Goal: Transaction & Acquisition: Purchase product/service

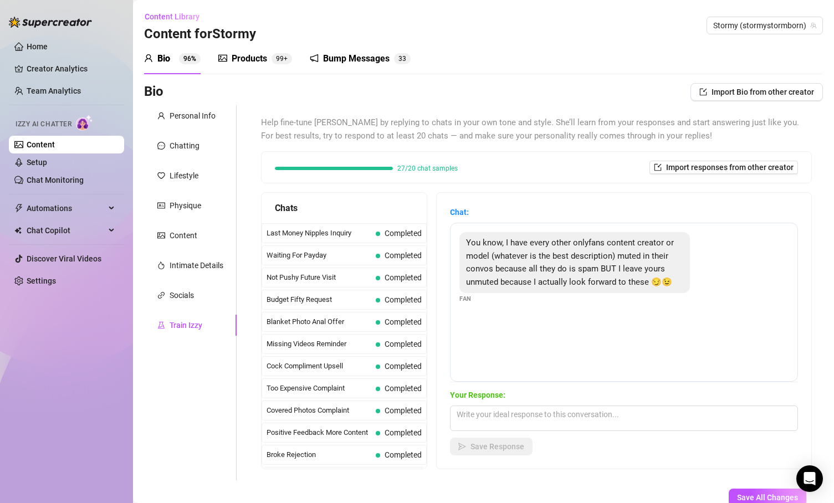
scroll to position [995, 0]
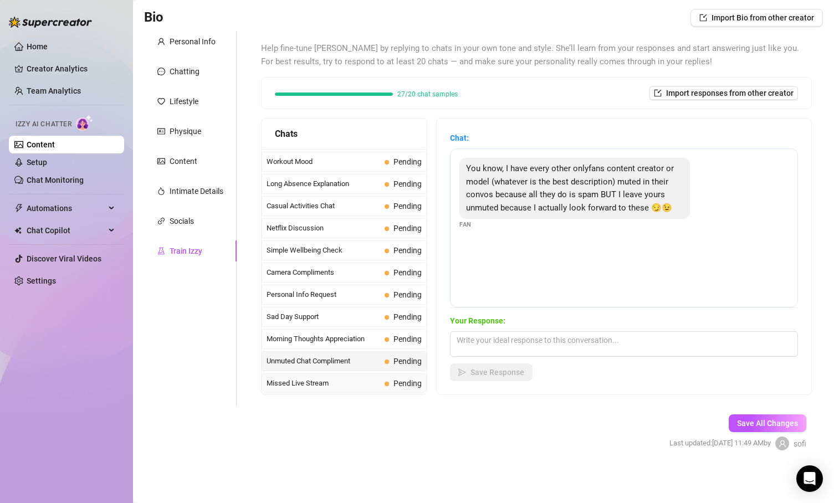
click at [309, 375] on div "Missed Live Stream Pending" at bounding box center [344, 383] width 165 height 20
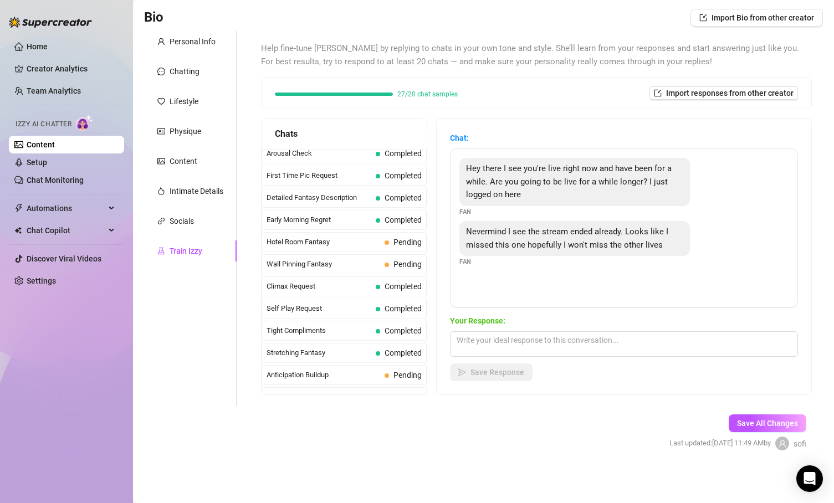
scroll to position [383, 0]
click at [330, 247] on div "Hotel Room Fantasy Pending" at bounding box center [344, 242] width 165 height 20
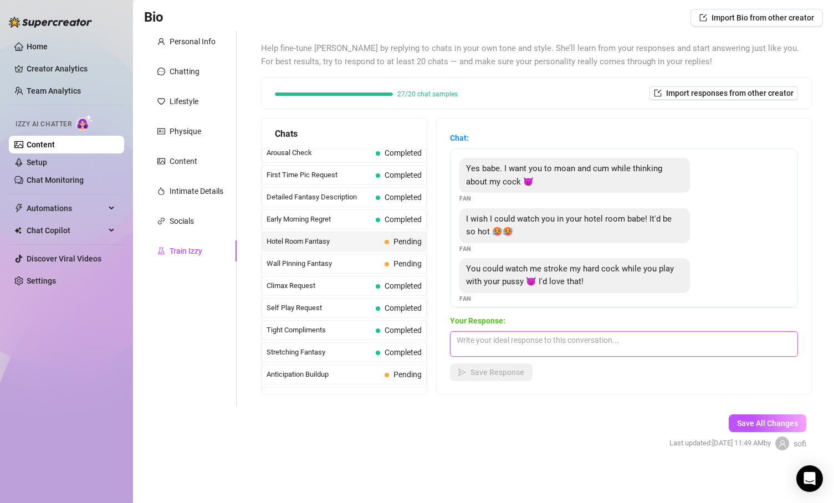
click at [660, 337] on textarea at bounding box center [624, 343] width 348 height 25
click at [401, 267] on span "Pending" at bounding box center [407, 263] width 28 height 9
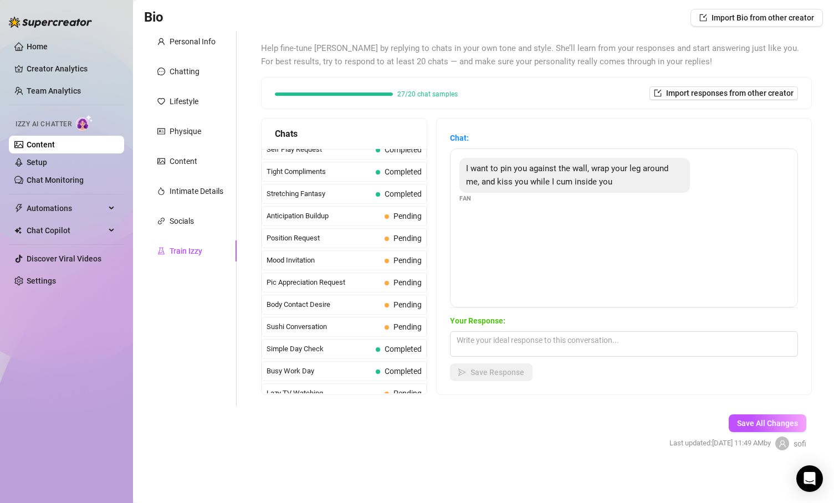
scroll to position [547, 0]
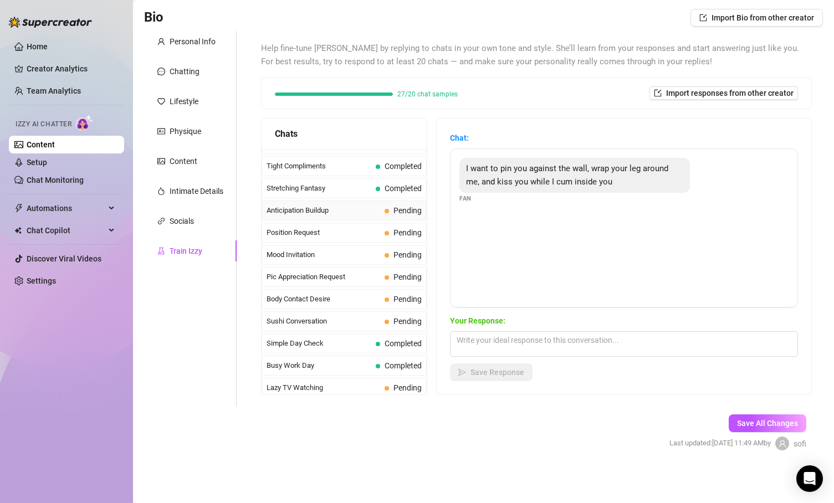
click at [365, 216] on span "Anticipation Buildup" at bounding box center [324, 210] width 114 height 11
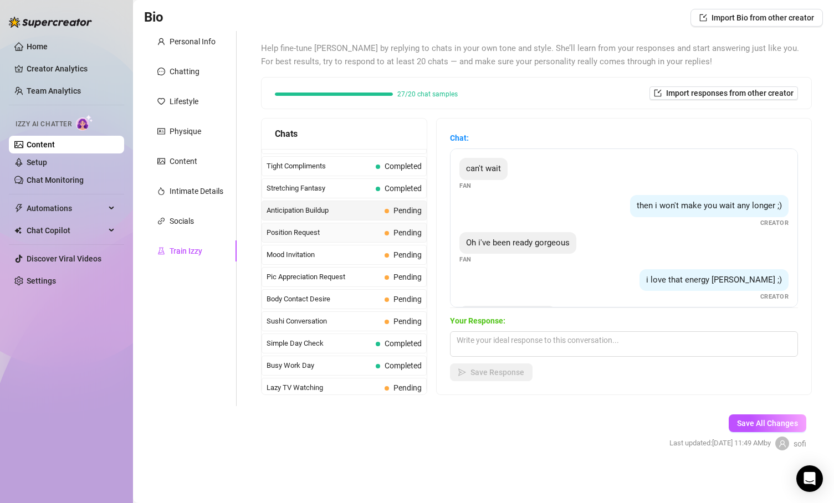
click at [358, 235] on span "Position Request" at bounding box center [324, 232] width 114 height 11
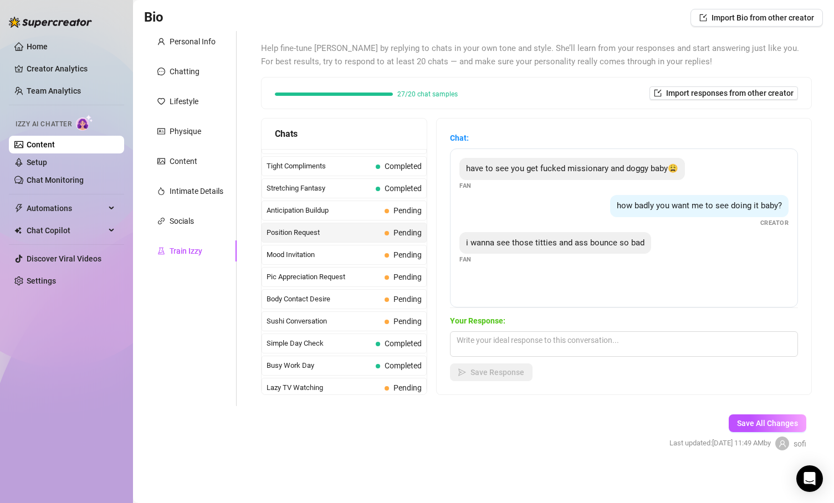
click at [506, 327] on div "Your Response: Save Response" at bounding box center [624, 348] width 348 height 66
click at [508, 332] on textarea at bounding box center [624, 343] width 348 height 25
type textarea "you wish is my command daddy.. watch this 😈"
click at [503, 376] on span "Save Response" at bounding box center [497, 372] width 54 height 9
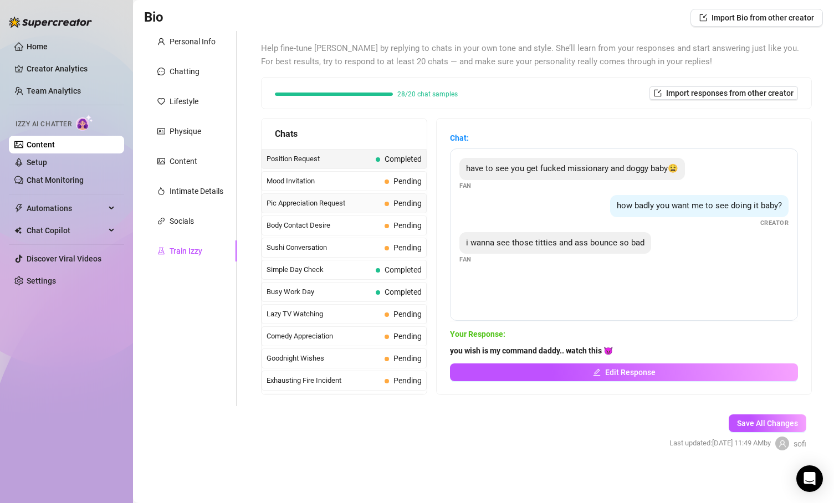
scroll to position [626, 0]
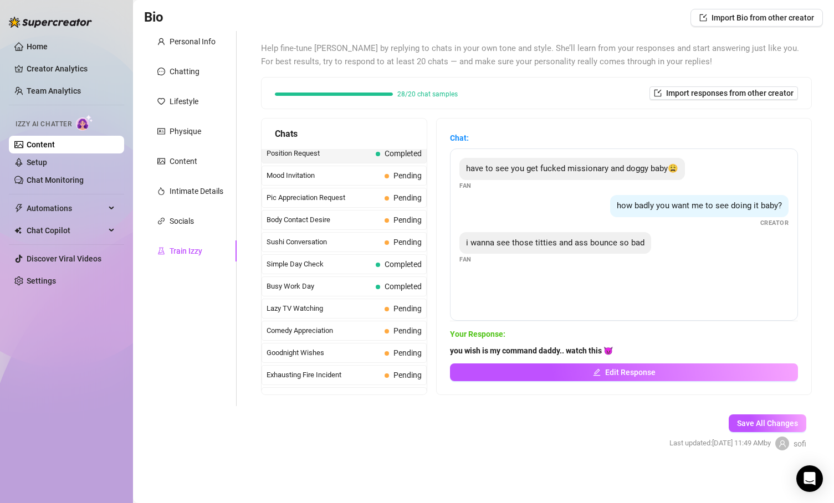
click at [361, 209] on div "Last Money Nipples Inquiry Completed Waiting For Payday Completed Not Pushy Fut…" at bounding box center [344, 142] width 165 height 1239
click at [361, 196] on span "Pic Appreciation Request" at bounding box center [324, 197] width 114 height 11
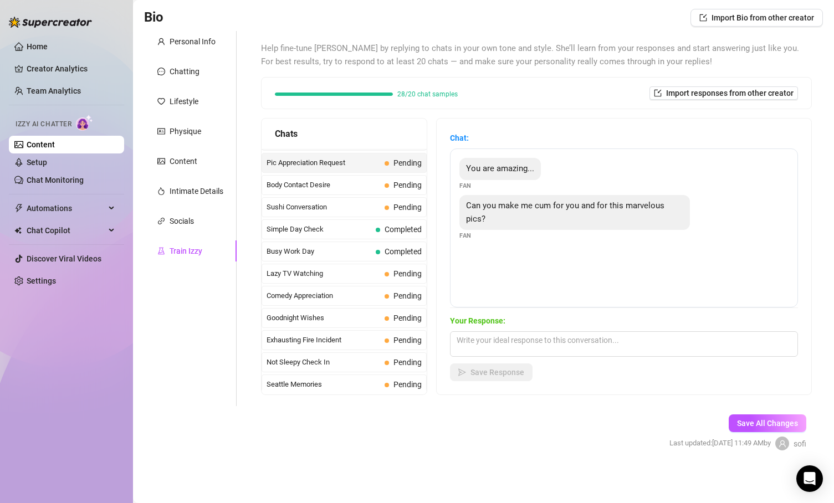
scroll to position [663, 0]
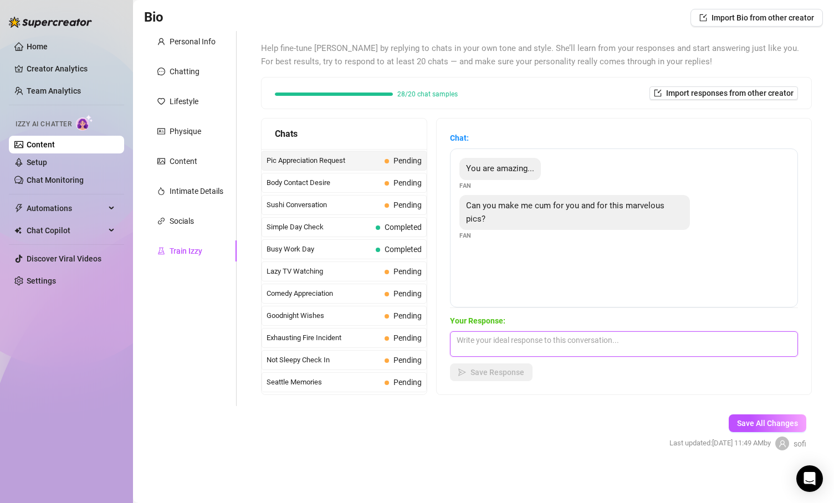
click at [498, 340] on textarea at bounding box center [624, 343] width 348 height 25
click at [481, 340] on textarea "i only open pictures with a $50 tip" at bounding box center [624, 343] width 348 height 25
click at [479, 340] on textarea "i only open pictures with a $50 tip" at bounding box center [624, 343] width 348 height 25
click at [654, 339] on textarea "i only open explicit pictures with a $50 tip" at bounding box center [624, 343] width 348 height 25
click at [643, 345] on textarea "i only open explicit pictures with a $50 tip" at bounding box center [624, 343] width 348 height 25
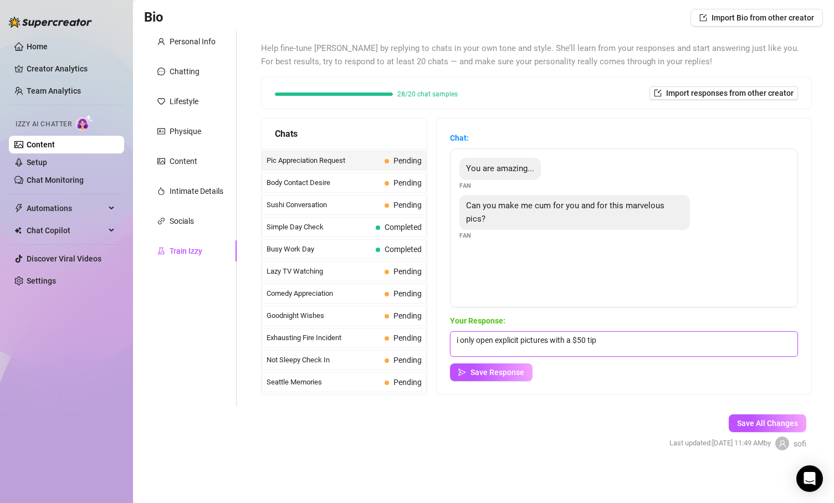
click at [643, 345] on textarea "i only open explicit pictures with a $50 tip" at bounding box center [624, 343] width 348 height 25
type textarea "im gonna make you cum so hard daddy open this"
click at [502, 369] on span "Save Response" at bounding box center [497, 372] width 54 height 9
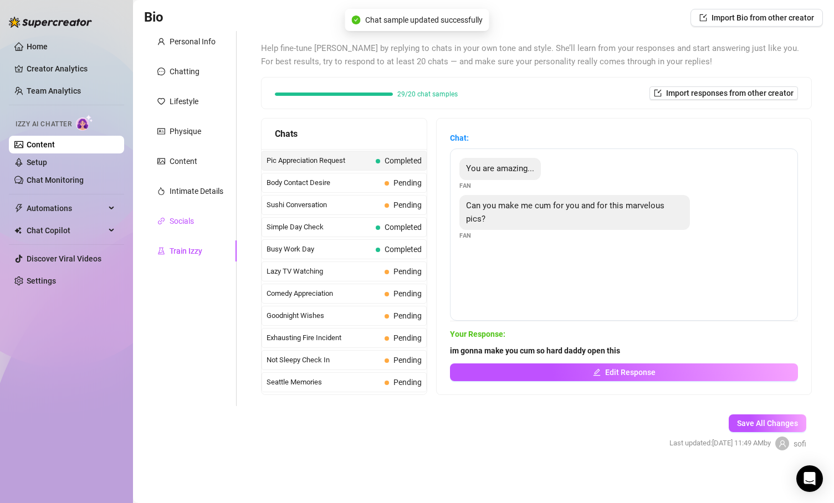
click at [188, 215] on div "Socials" at bounding box center [182, 221] width 24 height 12
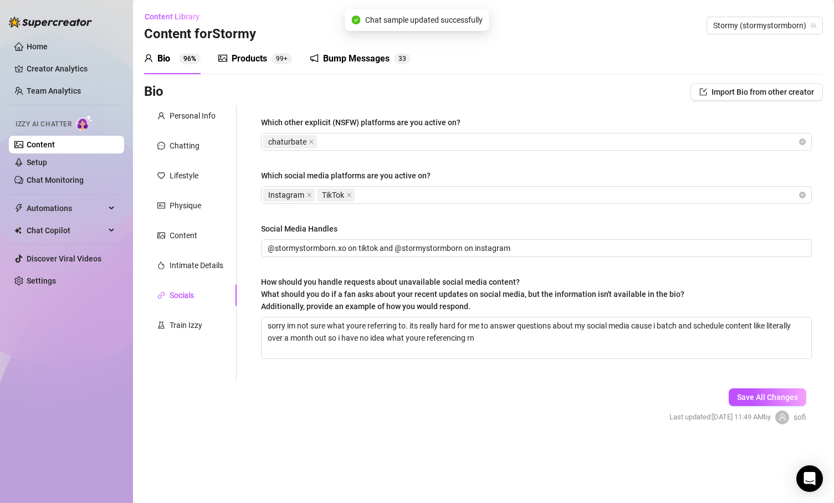
scroll to position [0, 0]
click at [199, 264] on div "Intimate Details" at bounding box center [197, 265] width 54 height 12
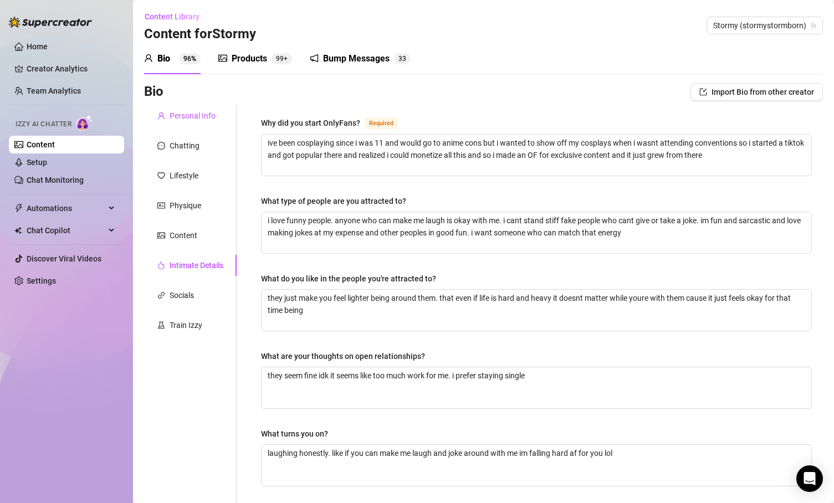
click at [206, 111] on div "Personal Info" at bounding box center [193, 116] width 46 height 12
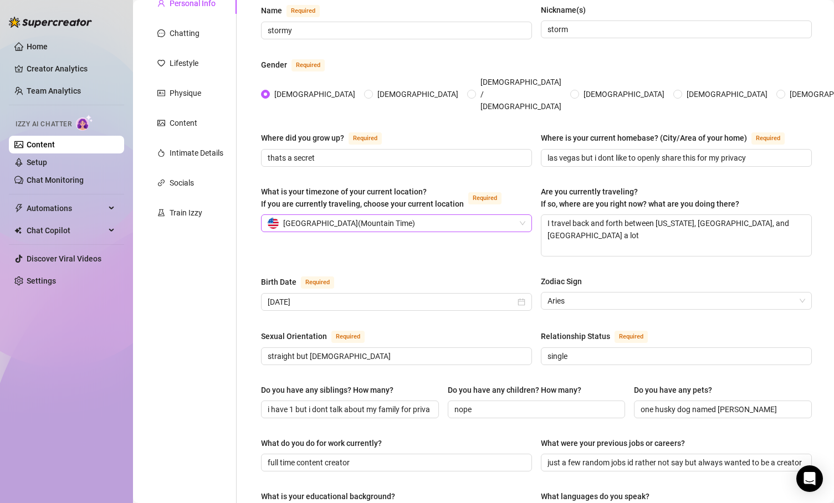
scroll to position [114, 0]
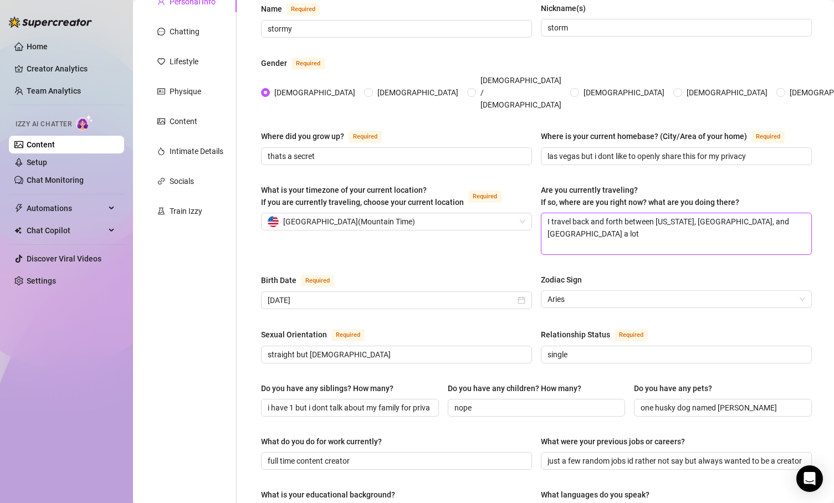
click at [666, 213] on textarea "I travel back and forth between [US_STATE], [GEOGRAPHIC_DATA], and [GEOGRAPHIC_…" at bounding box center [676, 233] width 270 height 41
type textarea "I travel back and forth between \, [GEOGRAPHIC_DATA], and [GEOGRAPHIC_DATA] a l…"
type textarea "I travel back and forth between , [GEOGRAPHIC_DATA], and [GEOGRAPHIC_DATA] a lot"
type textarea "I travel back and forth between [GEOGRAPHIC_DATA], and [GEOGRAPHIC_DATA] a lot"
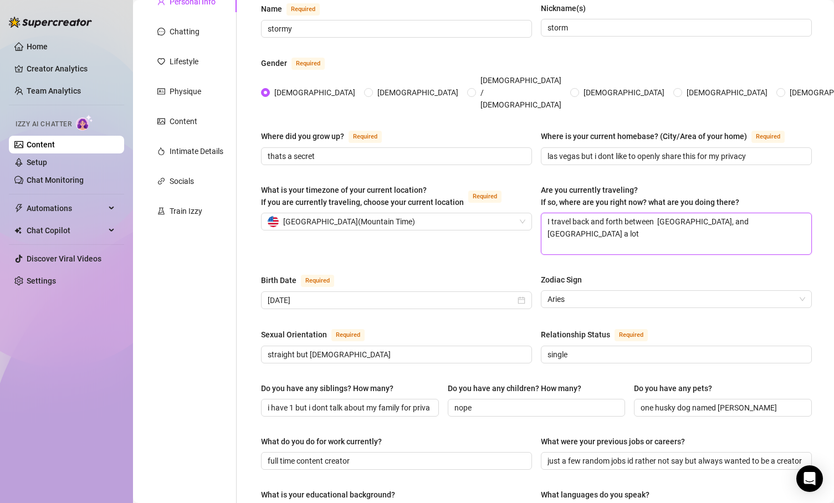
type textarea "I travel back and forth between [GEOGRAPHIC_DATA], and [GEOGRAPHIC_DATA] a lot"
click at [507, 214] on div "What is your timezone of your current location? If you are currently traveling,…" at bounding box center [396, 219] width 271 height 71
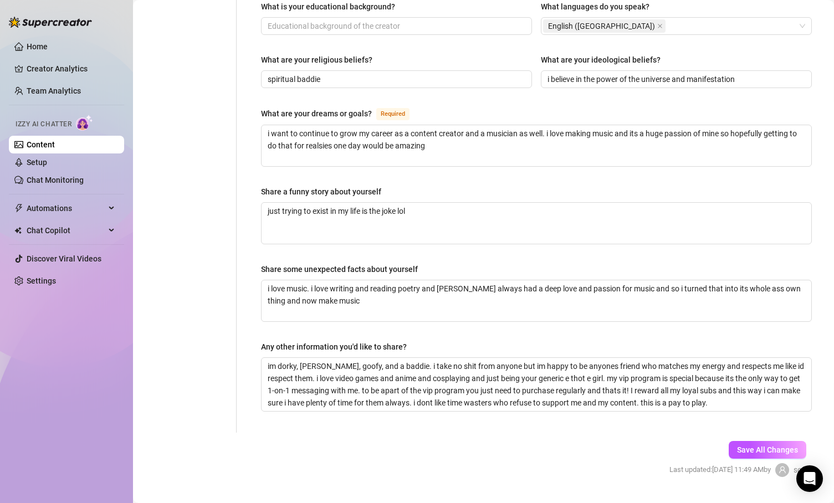
scroll to position [607, 0]
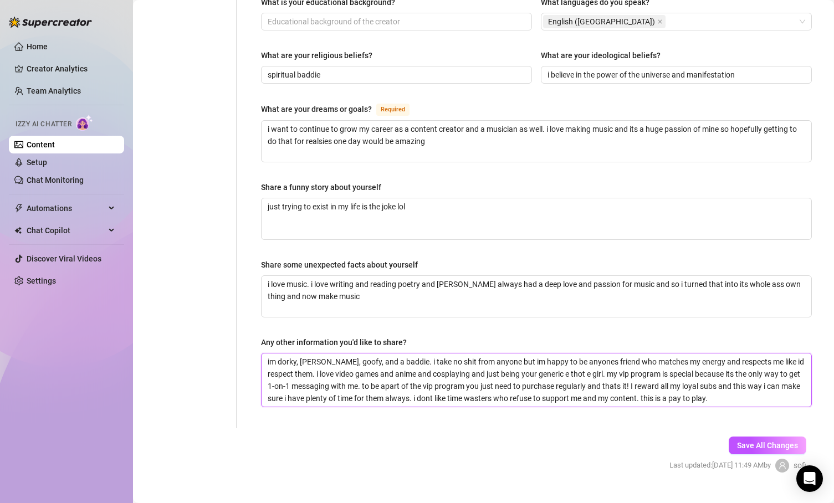
click at [516, 353] on textarea "im dorky, [PERSON_NAME], goofy, and a baddie. i take no shit from anyone but im…" at bounding box center [537, 379] width 550 height 53
click at [363, 367] on textarea "im dorky, [PERSON_NAME], goofy, and a baddie. i take no shit from anyone but im…" at bounding box center [537, 379] width 550 height 53
click at [314, 382] on textarea "im dorky, [PERSON_NAME], goofy, and a baddie. i take no shit from anyone but im…" at bounding box center [537, 379] width 550 height 53
click at [719, 380] on textarea "im dorky, [PERSON_NAME], goofy, and a baddie. i take no shit from anyone but im…" at bounding box center [537, 379] width 550 height 53
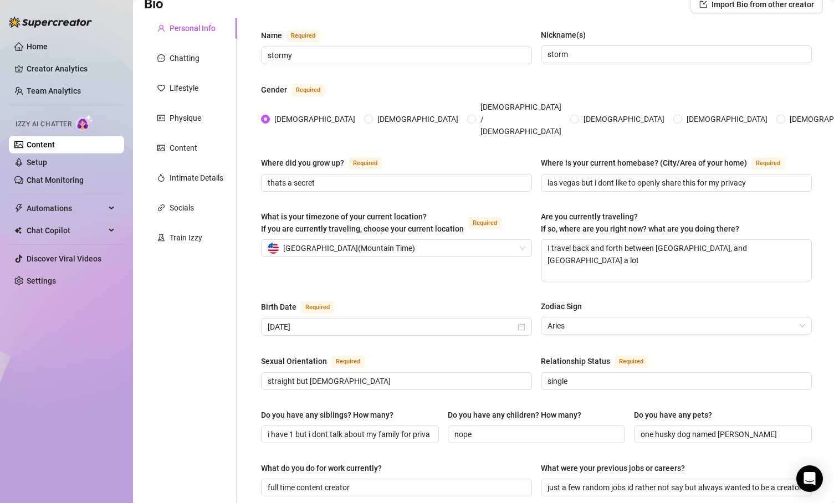
scroll to position [0, 0]
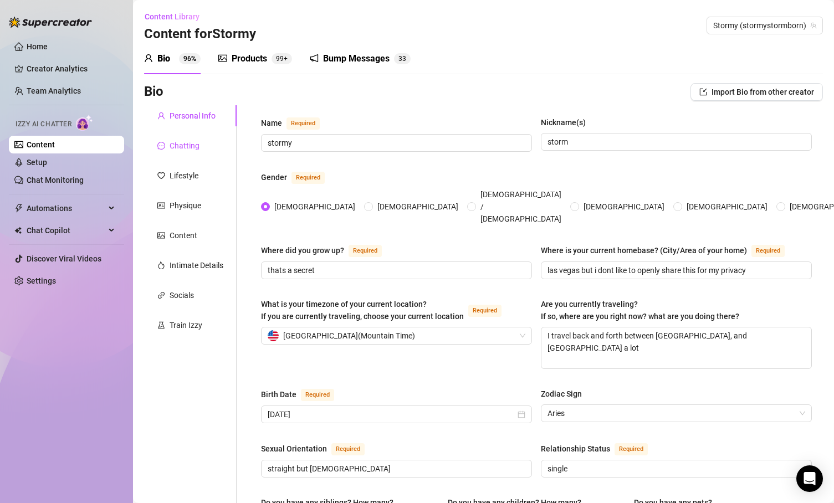
click at [192, 151] on div "Chatting" at bounding box center [185, 146] width 30 height 12
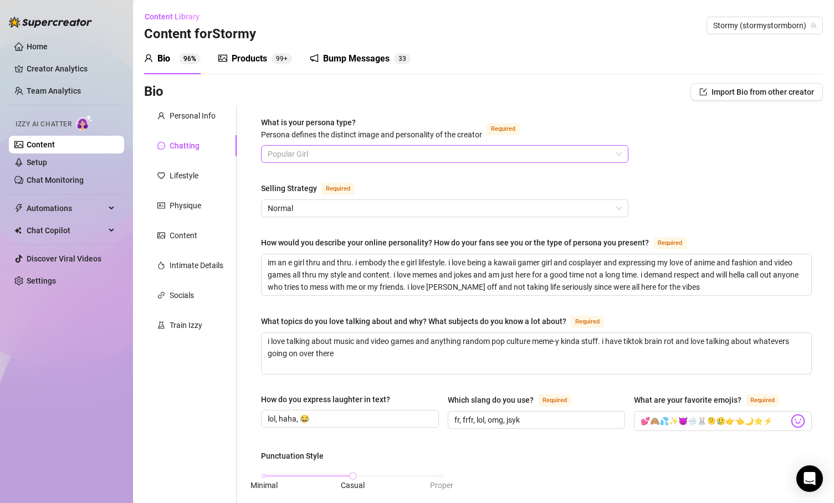
click at [459, 152] on span "Popular Girl" at bounding box center [445, 154] width 354 height 17
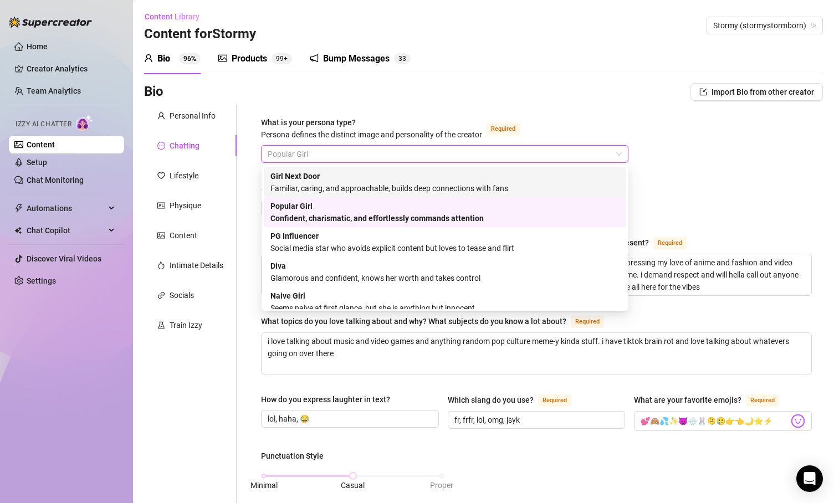
click at [418, 182] on div "Familiar, caring, and approachable, builds deep connections with fans" at bounding box center [444, 188] width 349 height 12
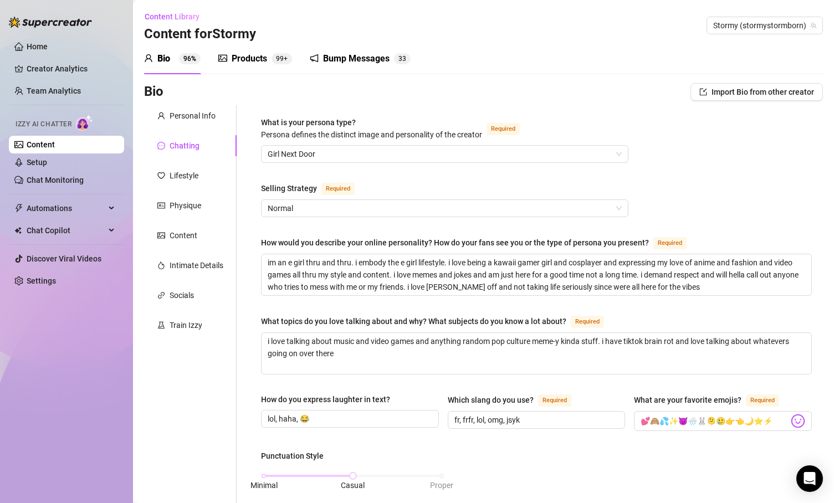
click at [416, 119] on div "What is your persona type? [PERSON_NAME] defines the distinct image and persona…" at bounding box center [371, 128] width 221 height 24
click at [416, 146] on input "What is your persona type? [PERSON_NAME] defines the distinct image and persona…" at bounding box center [440, 154] width 344 height 17
click at [423, 217] on div "What is your persona type? [PERSON_NAME] defines the distinct image and persona…" at bounding box center [536, 513] width 551 height 794
click at [419, 193] on div "Selling Strategy Required" at bounding box center [444, 191] width 367 height 18
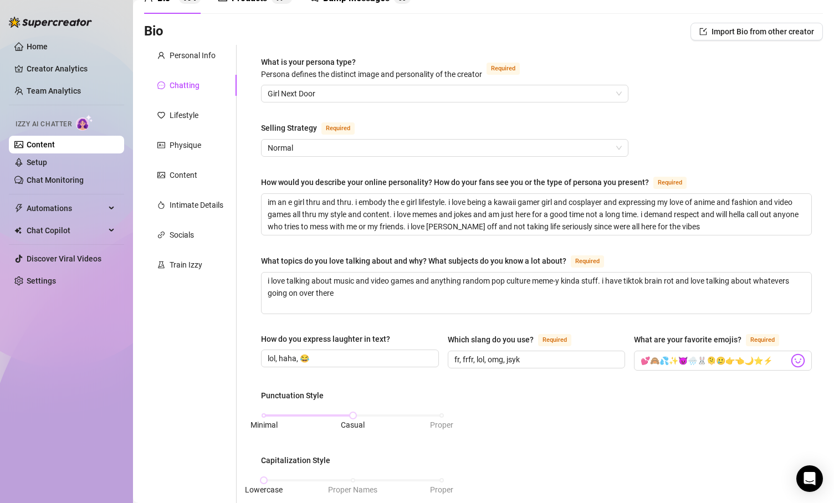
scroll to position [78, 0]
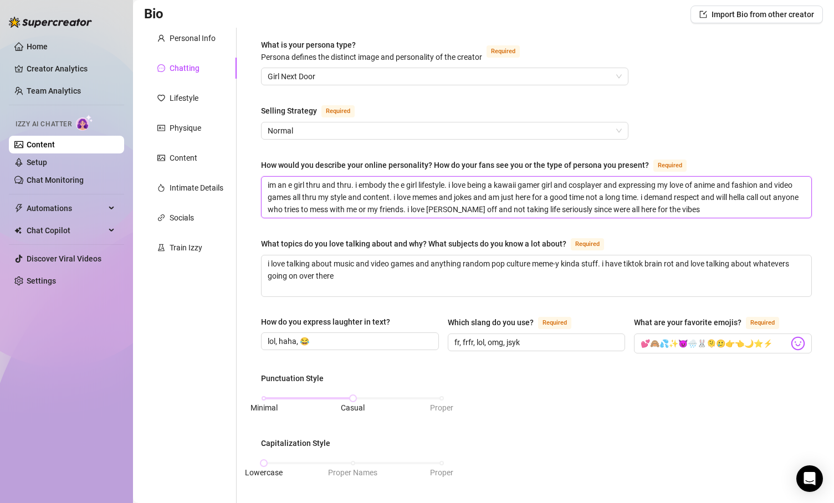
click at [327, 181] on textarea "im an e girl thru and thru. i embody the e girl lifestyle. i love being a kawai…" at bounding box center [537, 197] width 550 height 41
click at [299, 180] on textarea "im an e girl thru and thru. i embody the e girl lifestyle. i love being a kawai…" at bounding box center [537, 197] width 550 height 41
click at [305, 183] on textarea "im an e girl thru and thru. i embody the e girl lifestyle. i love being a kawai…" at bounding box center [537, 197] width 550 height 41
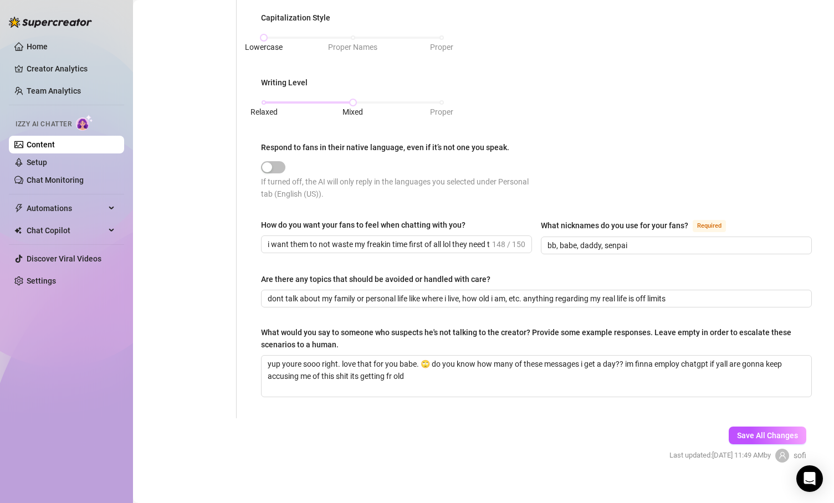
scroll to position [513, 0]
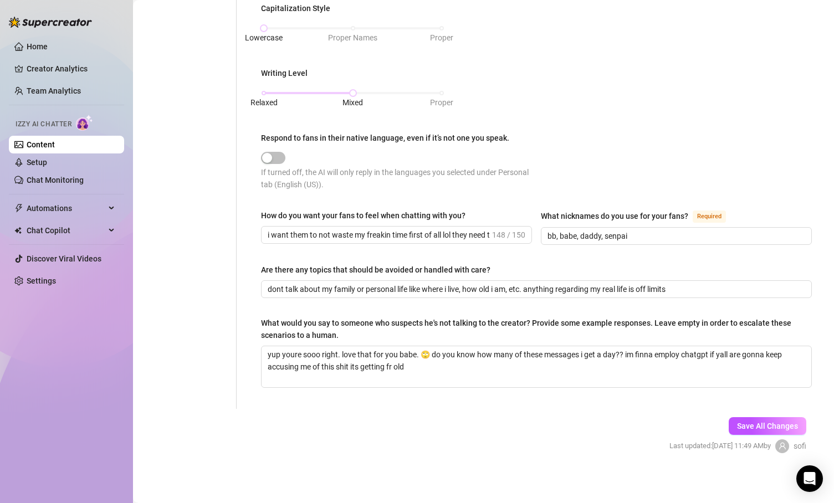
click at [430, 223] on div "How do you want your fans to feel when chatting with you?" at bounding box center [396, 217] width 271 height 17
drag, startPoint x: 431, startPoint y: 228, endPoint x: 507, endPoint y: 235, distance: 76.7
click at [508, 235] on span "i want them to not waste my freakin time first of all lol they need to pay or b…" at bounding box center [396, 235] width 271 height 18
click at [487, 229] on input "i want them to not waste my freakin time first of all lol they need to pay or b…" at bounding box center [379, 235] width 222 height 12
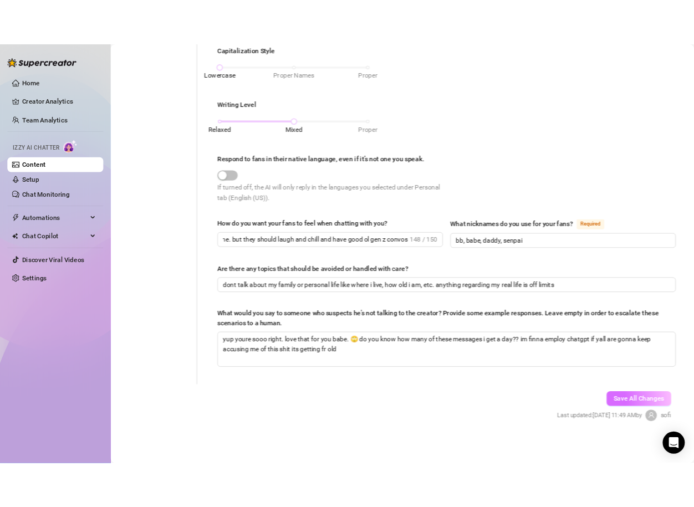
scroll to position [0, 0]
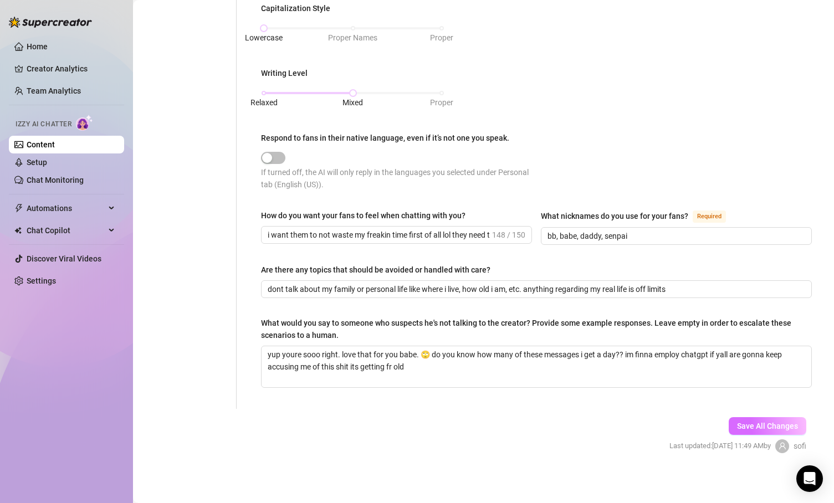
click at [760, 424] on span "Save All Changes" at bounding box center [767, 426] width 61 height 9
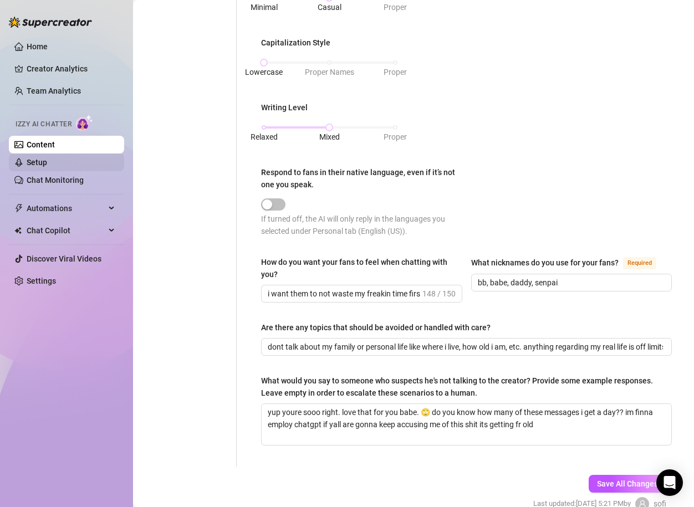
click at [40, 160] on link "Setup" at bounding box center [37, 162] width 21 height 9
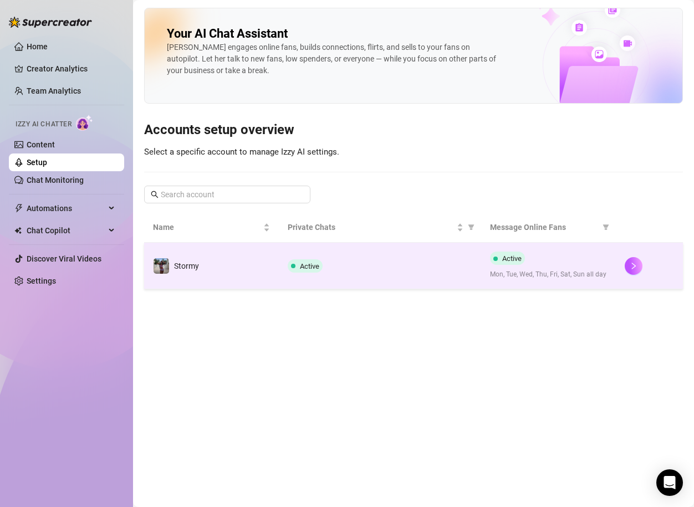
click at [365, 278] on td "Active" at bounding box center [380, 266] width 202 height 47
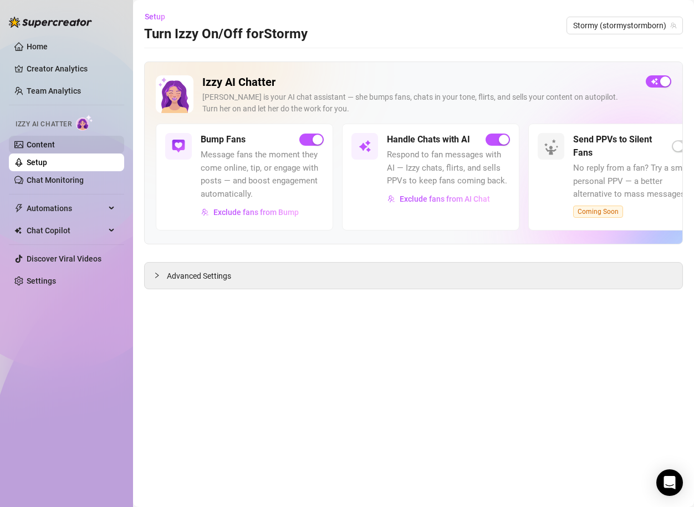
click at [55, 144] on link "Content" at bounding box center [41, 144] width 28 height 9
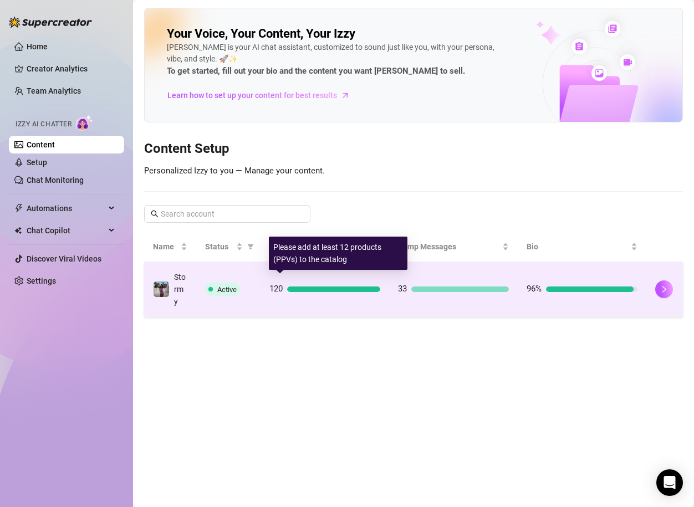
click at [314, 283] on div "120" at bounding box center [324, 289] width 111 height 13
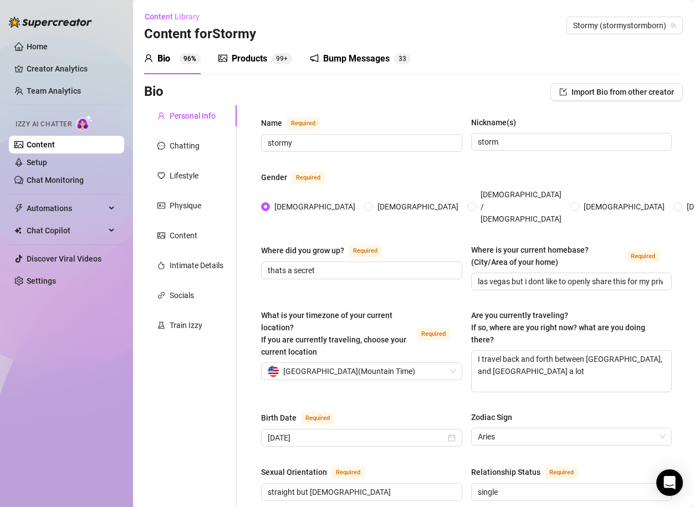
click at [250, 57] on div "Products" at bounding box center [249, 58] width 35 height 13
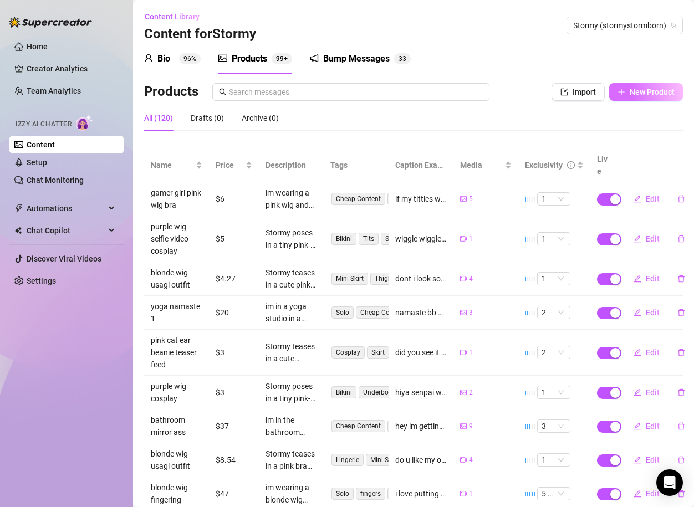
click at [647, 91] on span "New Product" at bounding box center [651, 92] width 45 height 9
type textarea "Type your message here..."
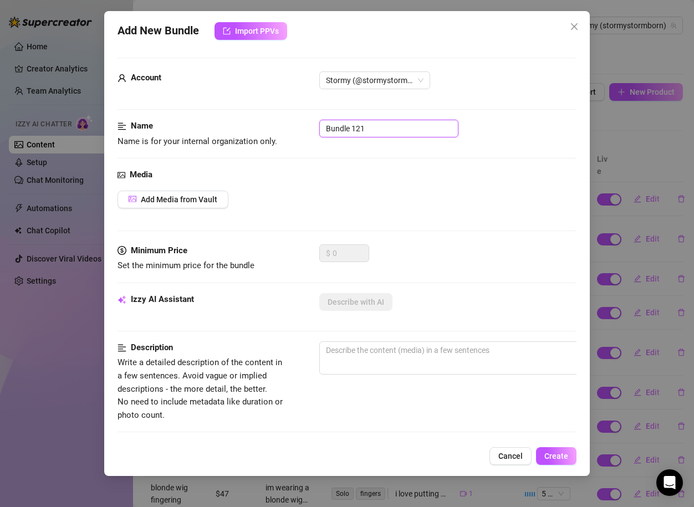
click at [347, 129] on input "Bundle 121" at bounding box center [388, 129] width 139 height 18
type input "p"
type input "mlp short workout"
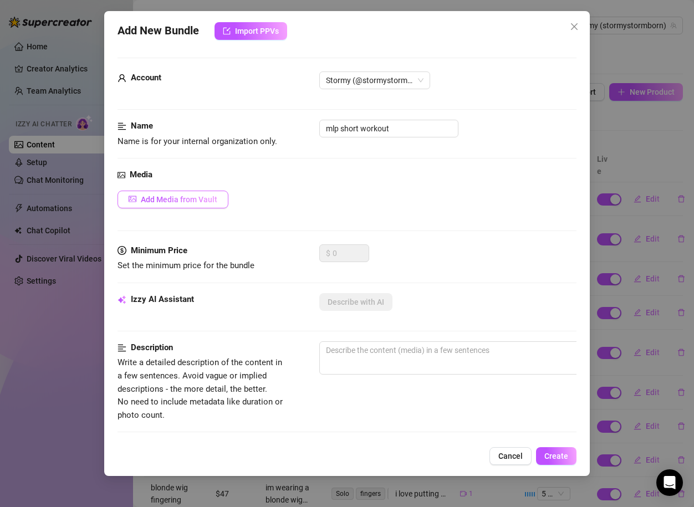
click at [186, 206] on button "Add Media from Vault" at bounding box center [172, 200] width 111 height 18
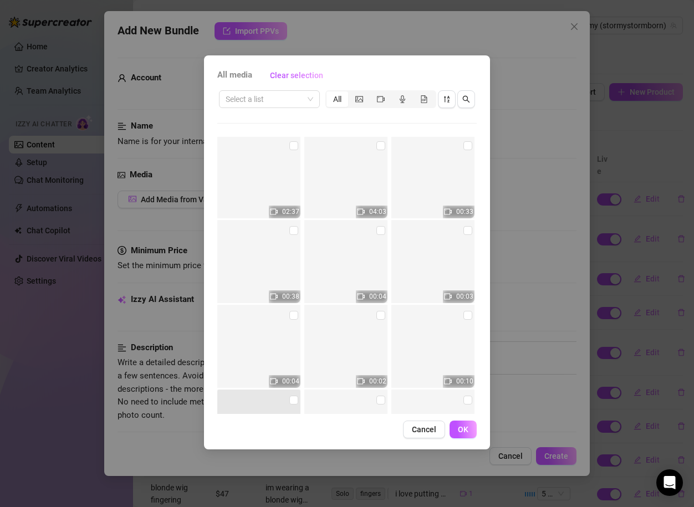
scroll to position [16782, 0]
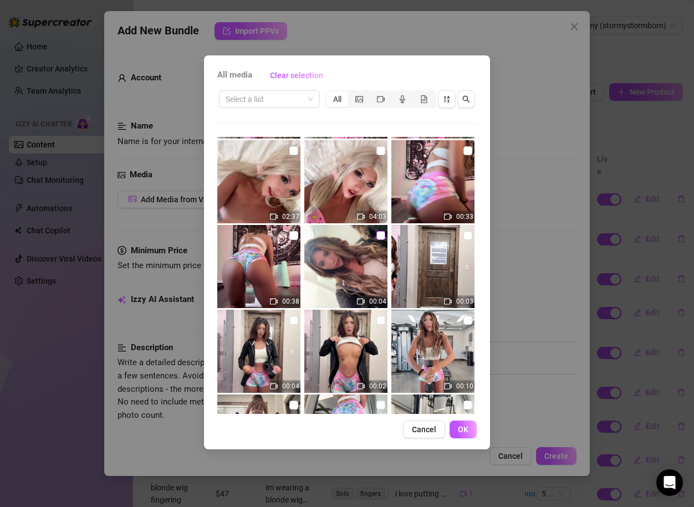
click at [378, 233] on input "checkbox" at bounding box center [380, 235] width 9 height 9
checkbox input "true"
click at [457, 428] on button "OK" at bounding box center [462, 430] width 27 height 18
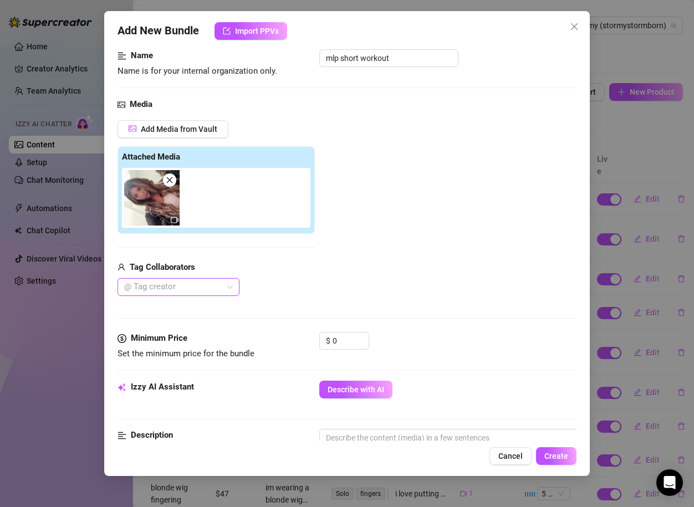
scroll to position [83, 0]
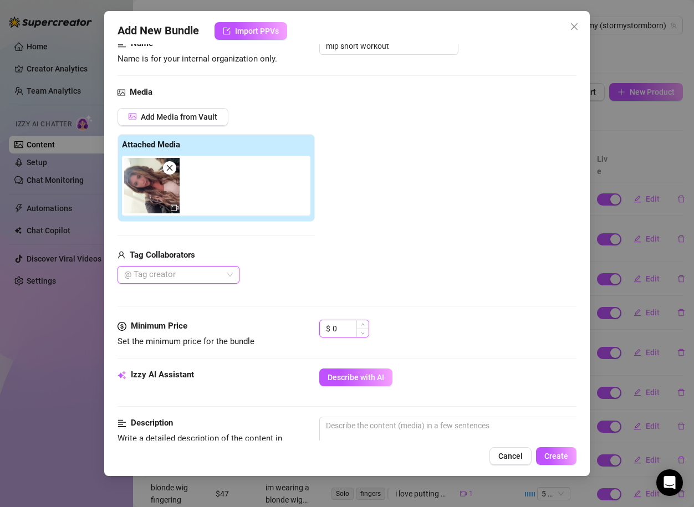
click at [334, 335] on input "0" at bounding box center [350, 328] width 36 height 17
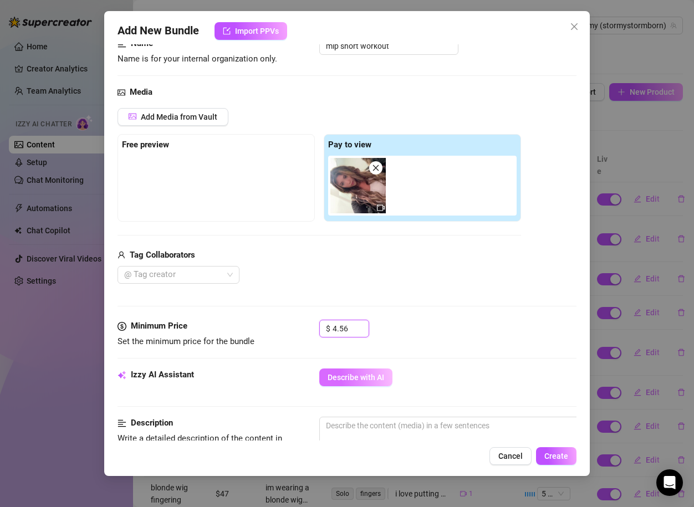
type input "4.56"
click at [358, 381] on span "Describe with AI" at bounding box center [355, 377] width 57 height 9
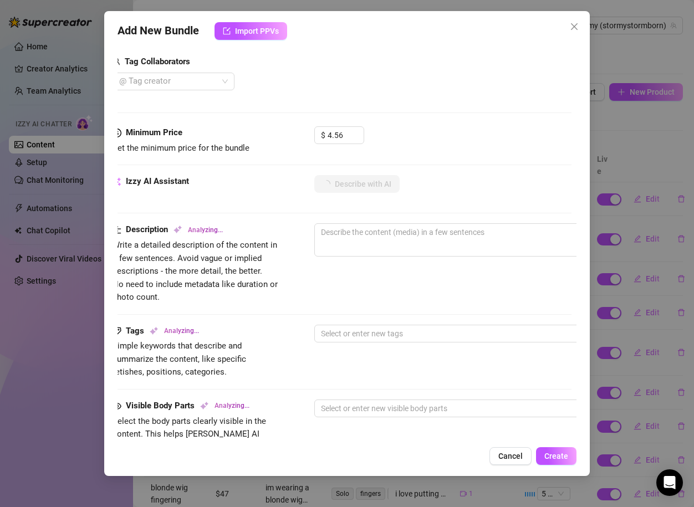
scroll to position [282, 5]
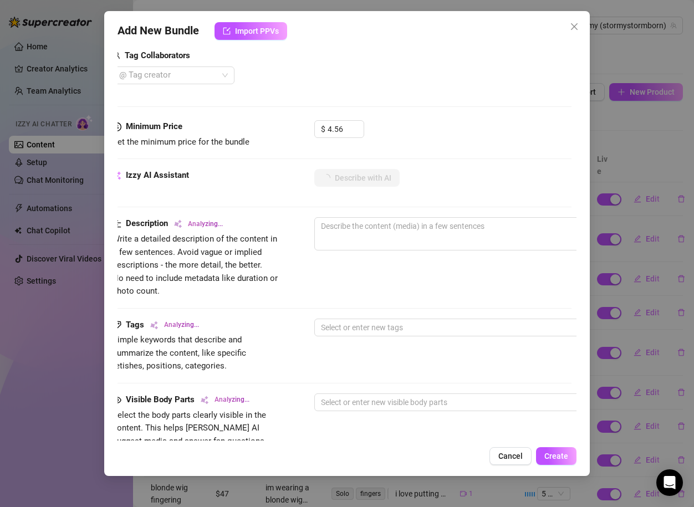
type textarea "Stormy"
type textarea "Stormy teases"
type textarea "Stormy teases in"
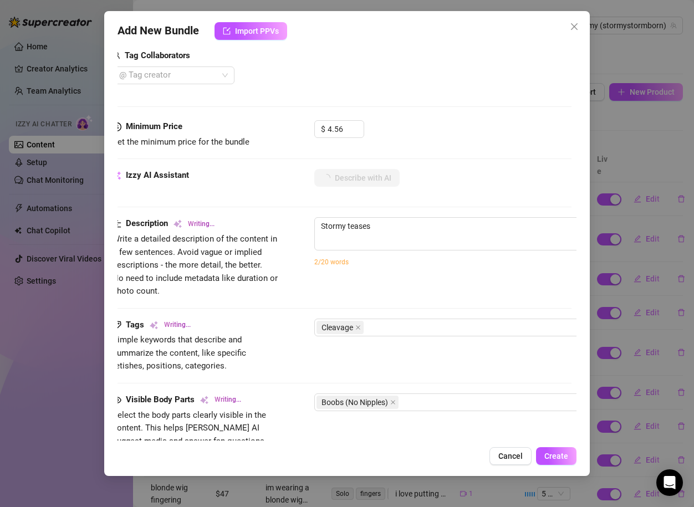
type textarea "Stormy teases in"
type textarea "Stormy teases in a"
type textarea "Stormy teases in a bathroom"
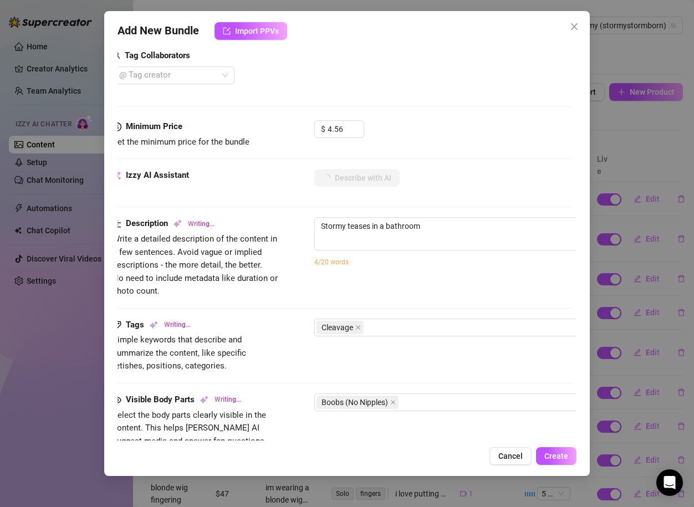
type textarea "Stormy teases in a bathroom mirror,"
type textarea "Stormy teases in a bathroom mirror, wearing"
type textarea "Stormy teases in a bathroom mirror, wearing a"
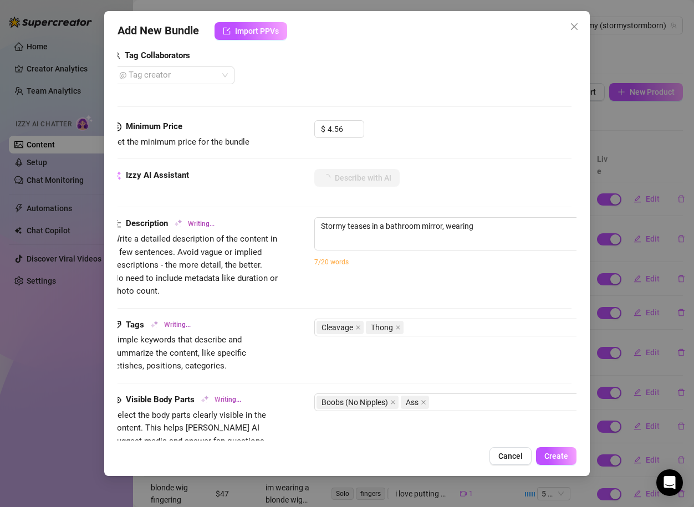
type textarea "Stormy teases in a bathroom mirror, wearing a"
type textarea "Stormy teases in a bathroom mirror, wearing a black"
type textarea "Stormy teases in a bathroom mirror, wearing a black zip-up"
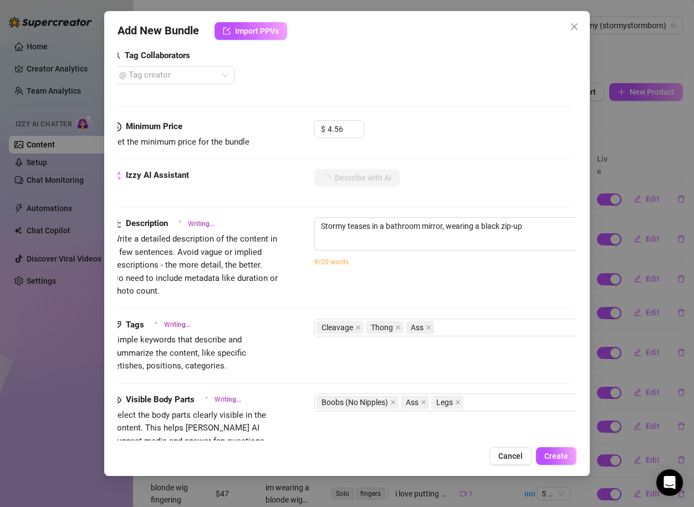
type textarea "Stormy teases in a bathroom mirror, wearing a black zip-up jacket"
type textarea "Stormy teases in a bathroom mirror, wearing a black zip-up jacket over"
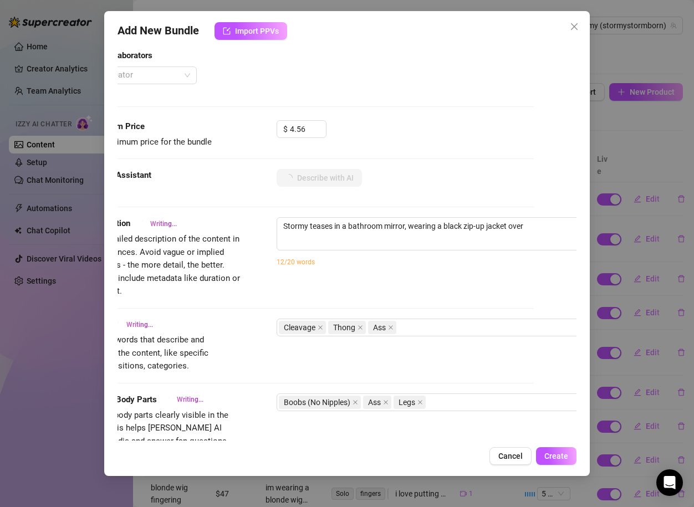
type textarea "Stormy teases in a bathroom mirror, wearing a black zip-up jacket over a"
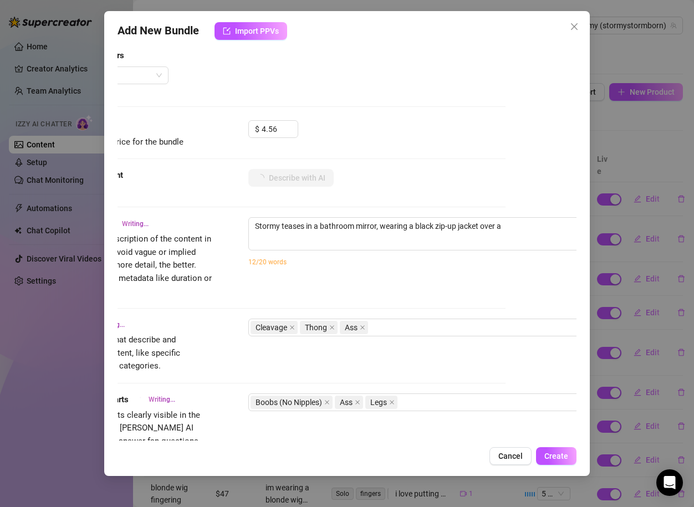
type textarea "Stormy teases in a bathroom mirror, wearing a black zip-up jacket over a skimpy"
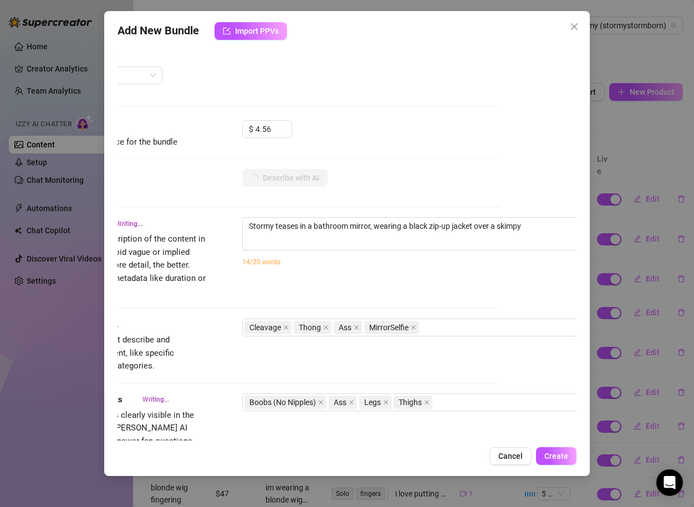
type textarea "Stormy teases in a bathroom mirror, wearing a black zip-up jacket over a skimpy…"
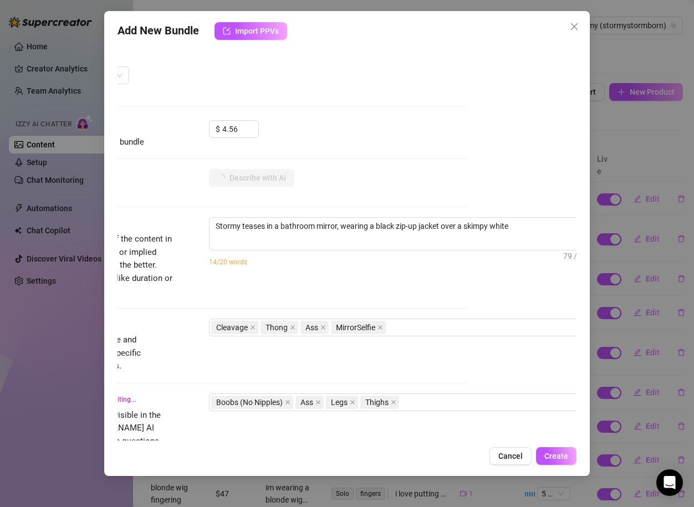
type textarea "Stormy teases in a bathroom mirror, wearing a black zip-up jacket over a skimpy…"
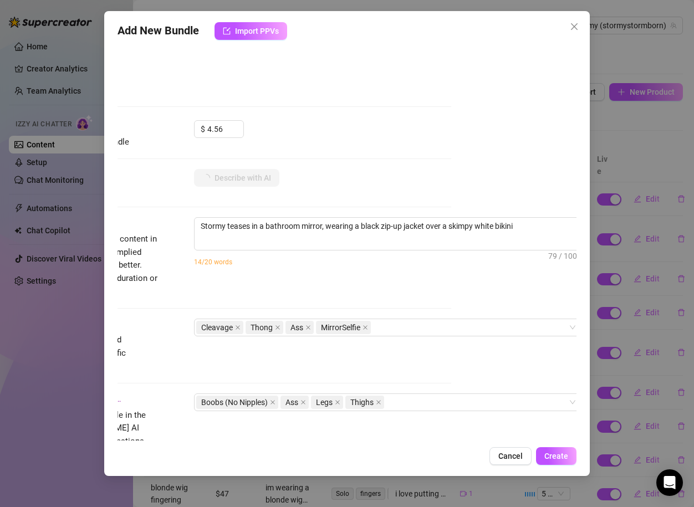
type textarea "Stormy teases in a bathroom mirror, wearing a black zip-up jacket over a skimpy…"
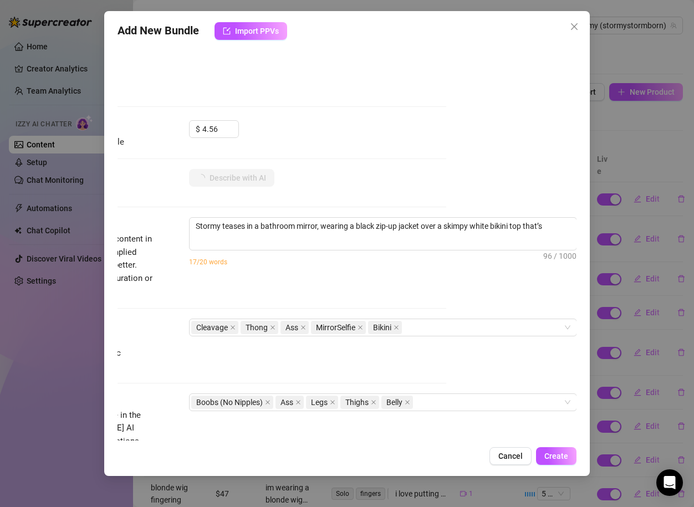
type textarea "Stormy teases in a bathroom mirror, wearing a black zip-up jacket over a skimpy…"
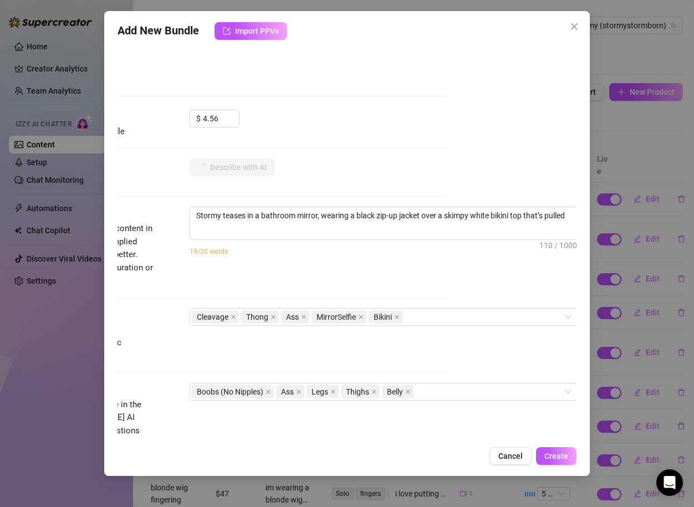
type textarea "Stormy teases in a bathroom mirror, wearing a black zip-up jacket over a skimpy…"
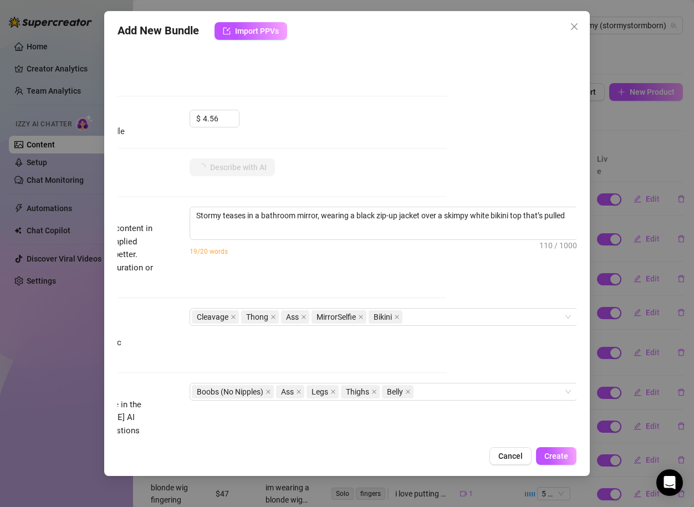
type textarea "Stormy teases in a bathroom mirror, wearing a black zip-up jacket over a skimpy…"
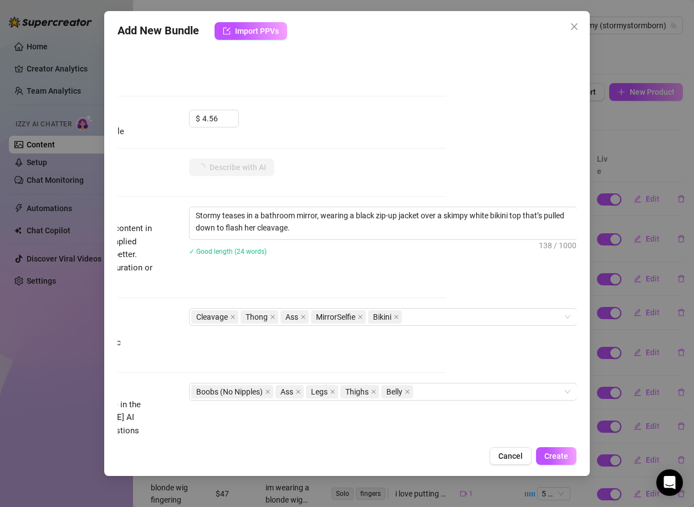
type textarea "Stormy teases in a bathroom mirror, wearing a black zip-up jacket over a skimpy…"
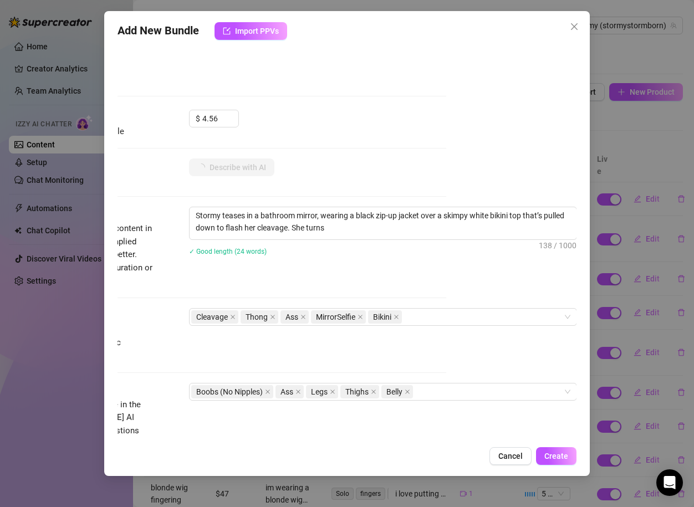
type textarea "Stormy teases in a bathroom mirror, wearing a black zip-up jacket over a skimpy…"
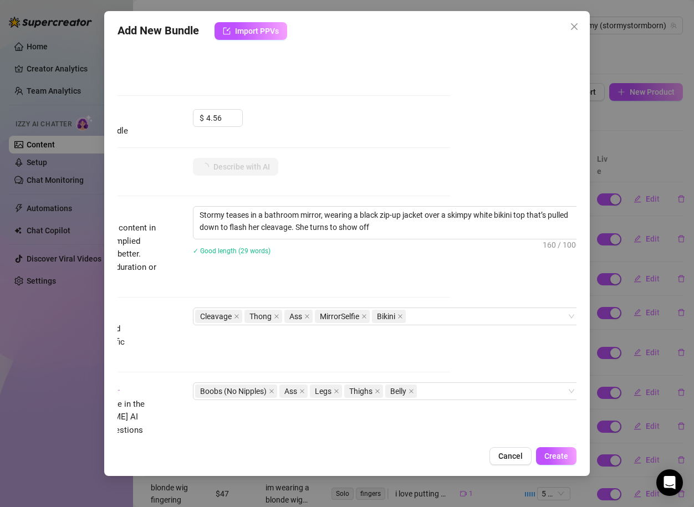
type textarea "Stormy teases in a bathroom mirror, wearing a black zip-up jacket over a skimpy…"
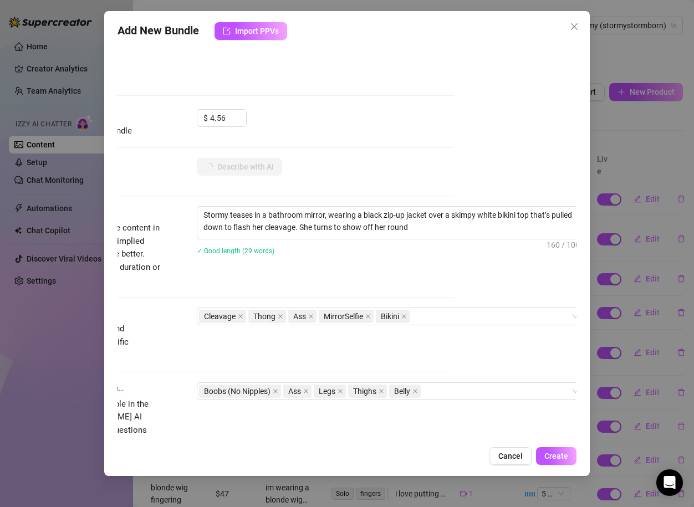
type textarea "Stormy teases in a bathroom mirror, wearing a black zip-up jacket over a skimpy…"
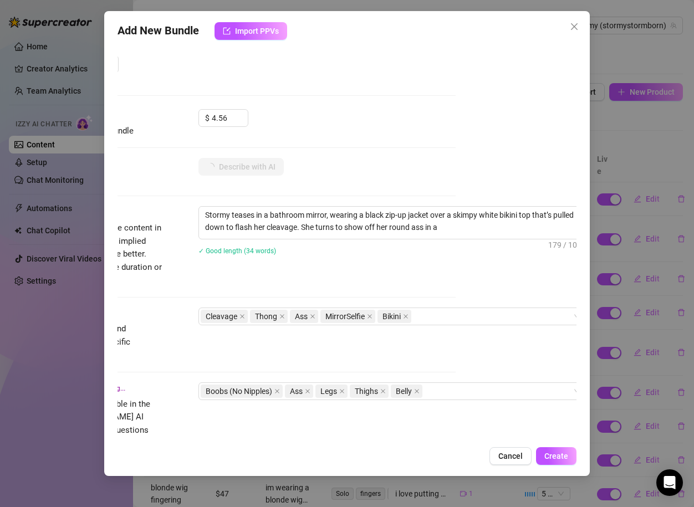
type textarea "Stormy teases in a bathroom mirror, wearing a black zip-up jacket over a skimpy…"
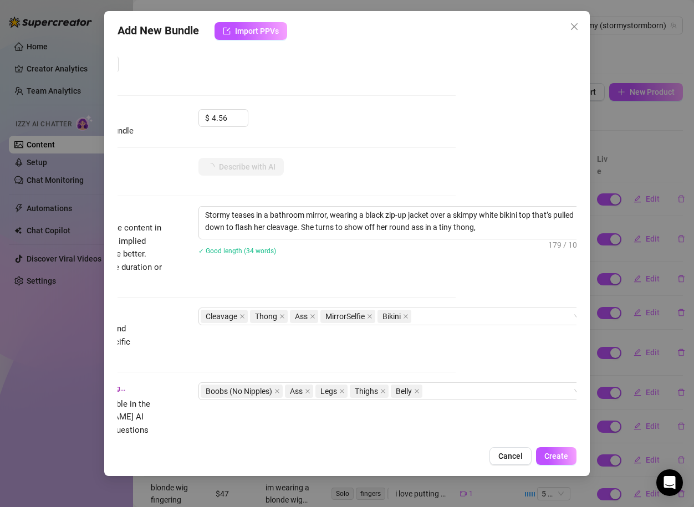
type textarea "Stormy teases in a bathroom mirror, wearing a black zip-up jacket over a skimpy…"
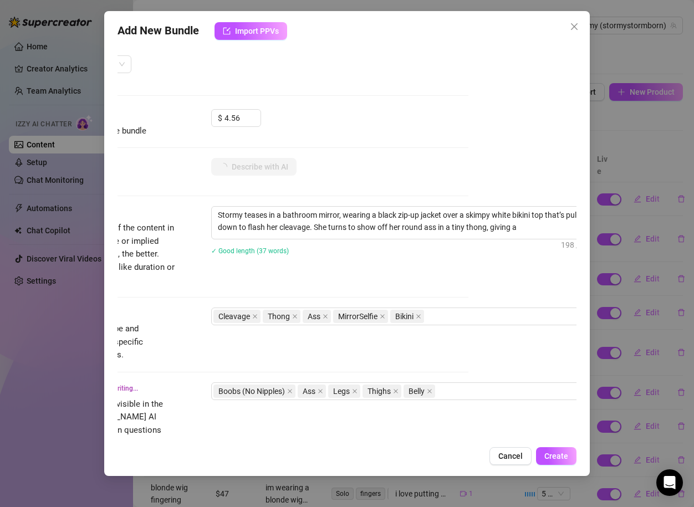
type textarea "Stormy teases in a bathroom mirror, wearing a black zip-up jacket over a skimpy…"
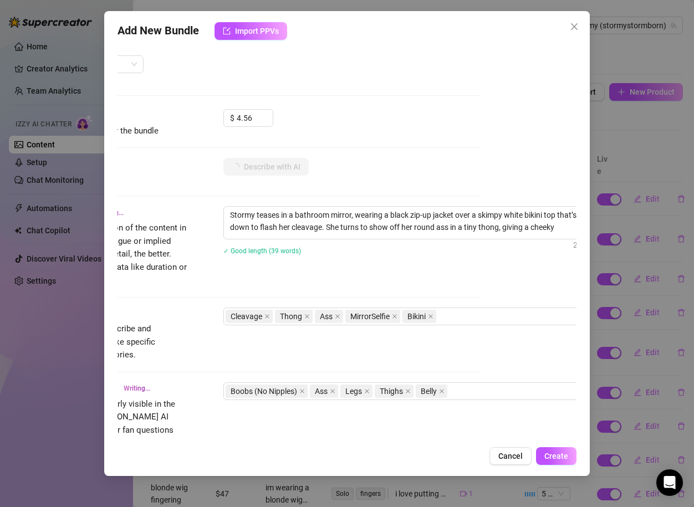
type textarea "Stormy teases in a bathroom mirror, wearing a black zip-up jacket over a skimpy…"
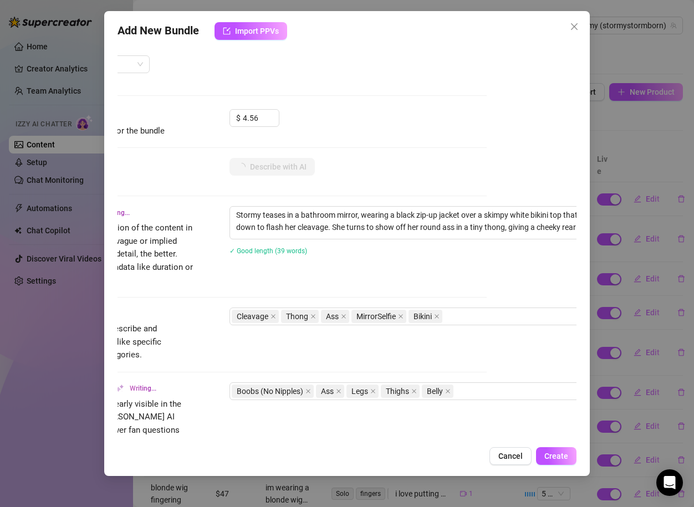
type textarea "Stormy teases in a bathroom mirror, wearing a black zip-up jacket over a skimpy…"
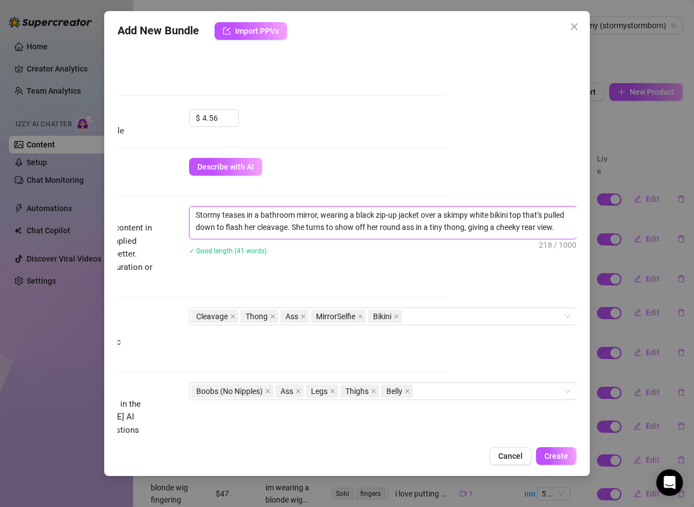
click at [516, 213] on textarea "Stormy teases in a bathroom mirror, wearing a black zip-up jacket over a skimpy…" at bounding box center [382, 221] width 387 height 29
type textarea "Stormy teases in a bathroom mirror, wearing a black zip-up jacket over a skimpy…"
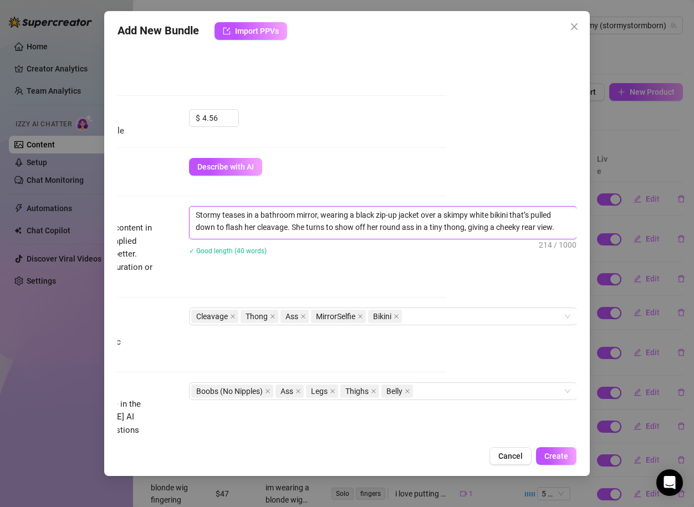
type textarea "Stormy teases in a bathroom mirror, wearing a black zip-up jacket over a skimpy…"
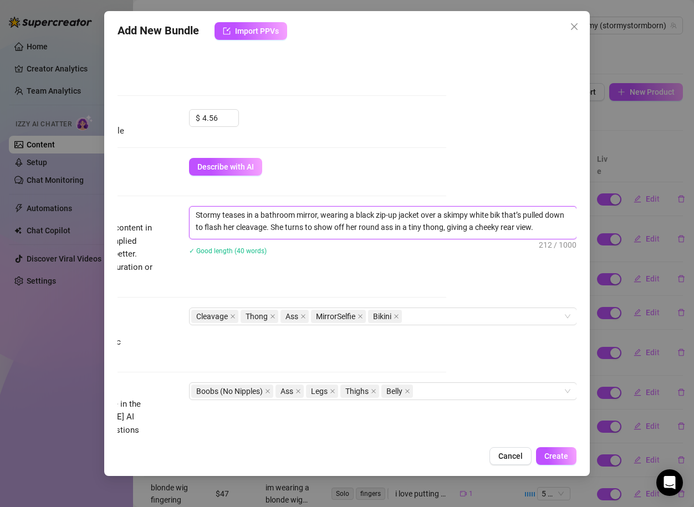
type textarea "Stormy teases in a bathroom mirror, wearing a black zip-up jacket over a skimpy…"
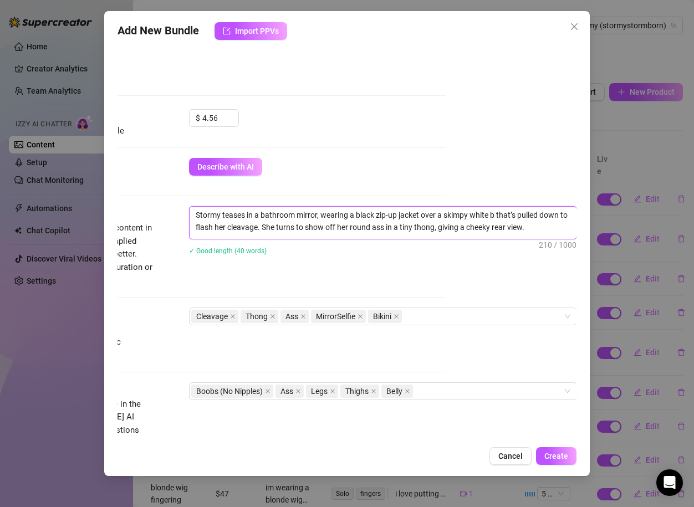
type textarea "Stormy teases in a bathroom mirror, wearing a black zip-up jacket over a skimpy…"
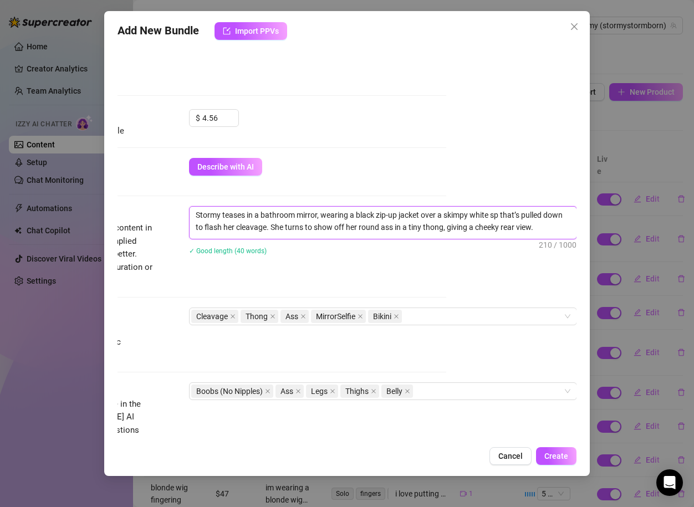
type textarea "Stormy teases in a bathroom mirror, wearing a black zip-up jacket over a skimpy…"
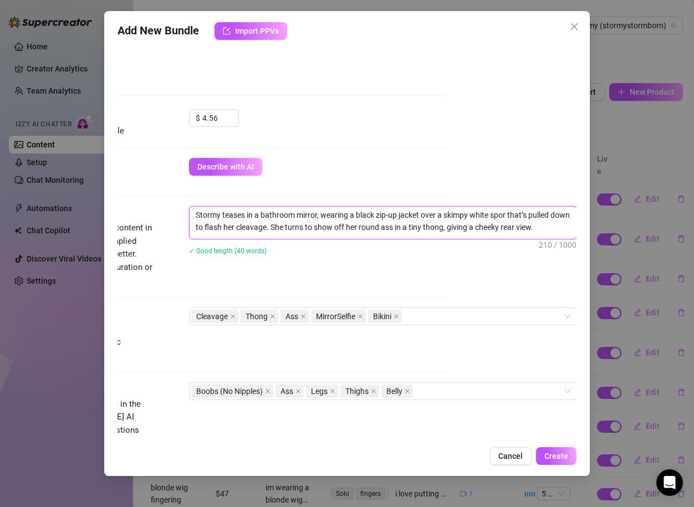
type textarea "Stormy teases in a bathroom mirror, wearing a black zip-up jacket over a skimpy…"
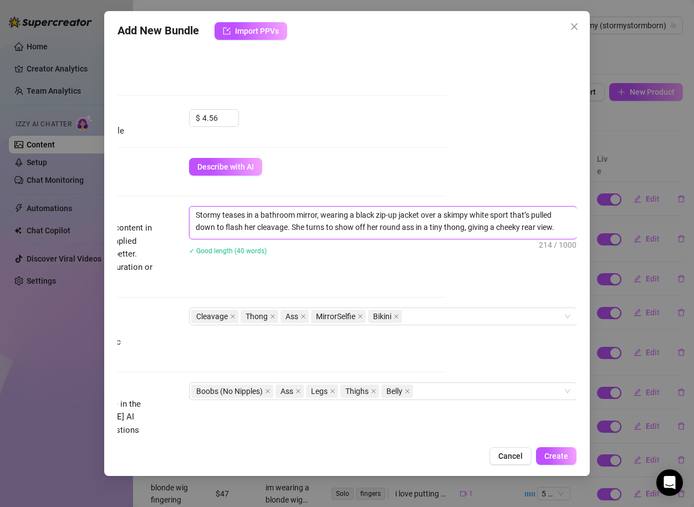
type textarea "Stormy teases in a bathroom mirror, wearing a black zip-up jacket over a skimpy…"
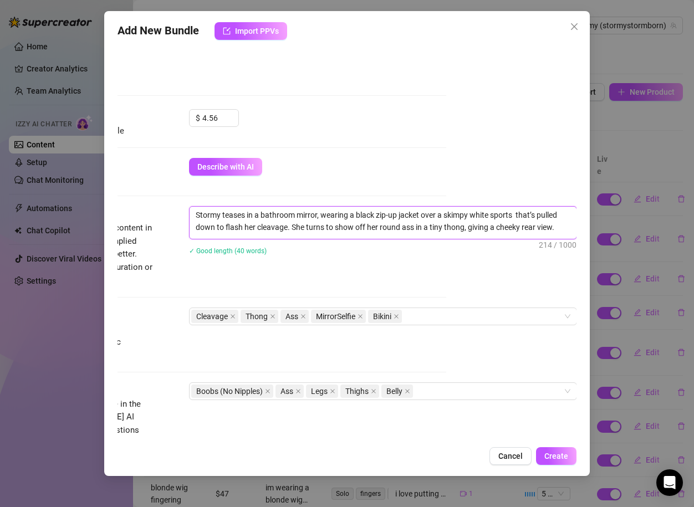
type textarea "Stormy teases in a bathroom mirror, wearing a black zip-up jacket over a skimpy…"
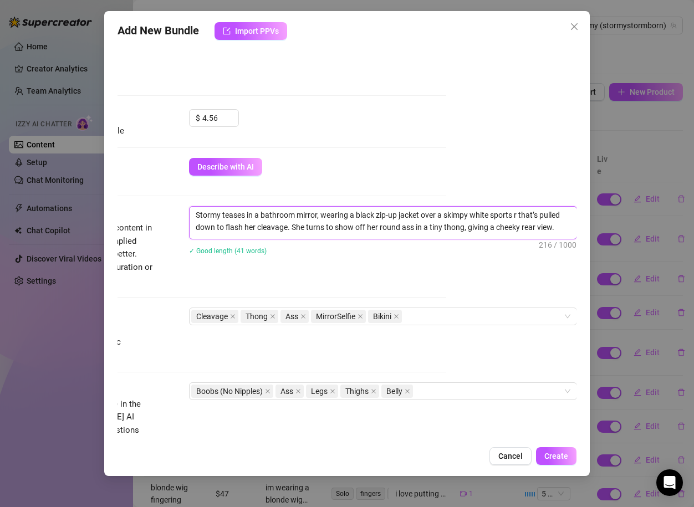
type textarea "Stormy teases in a bathroom mirror, wearing a black zip-up jacket over a skimpy…"
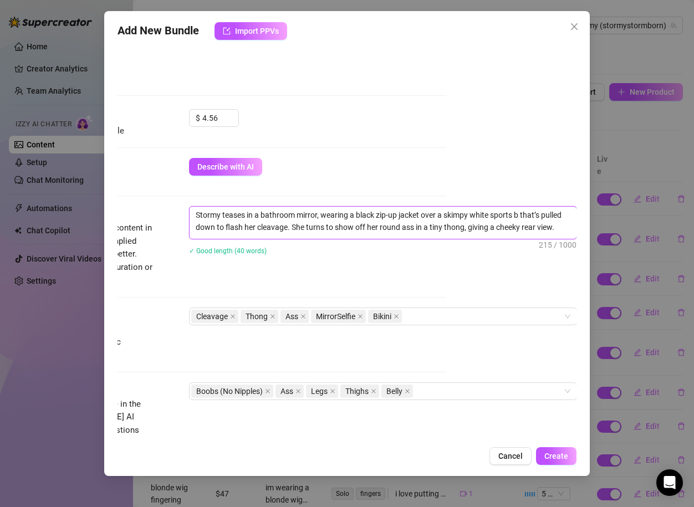
type textarea "Stormy teases in a bathroom mirror, wearing a black zip-up jacket over a skimpy…"
drag, startPoint x: 557, startPoint y: 228, endPoint x: 291, endPoint y: 226, distance: 266.0
click at [291, 226] on textarea "Stormy teases in a bathroom mirror, wearing a black zip-up jacket over a skimpy…" at bounding box center [382, 221] width 387 height 29
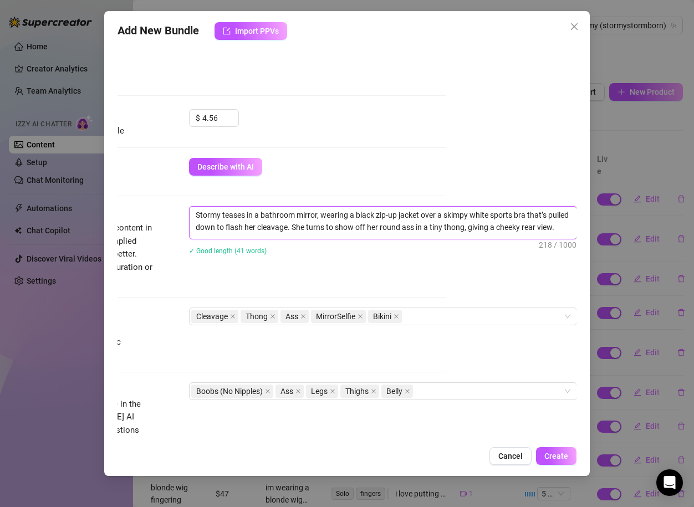
type textarea "Stormy teases in a bathroom mirror, wearing a black zip-up jacket over a skimpy…"
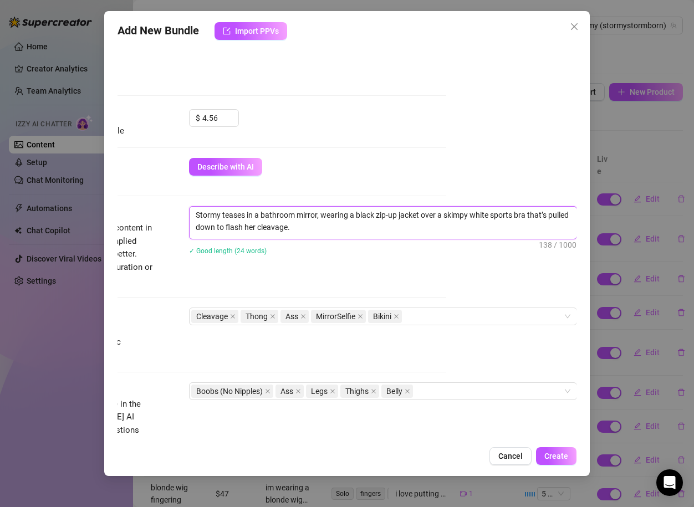
type textarea "Stormy teases in a bathroom mirror, wearing a black zip-up jacket over a skimpy…"
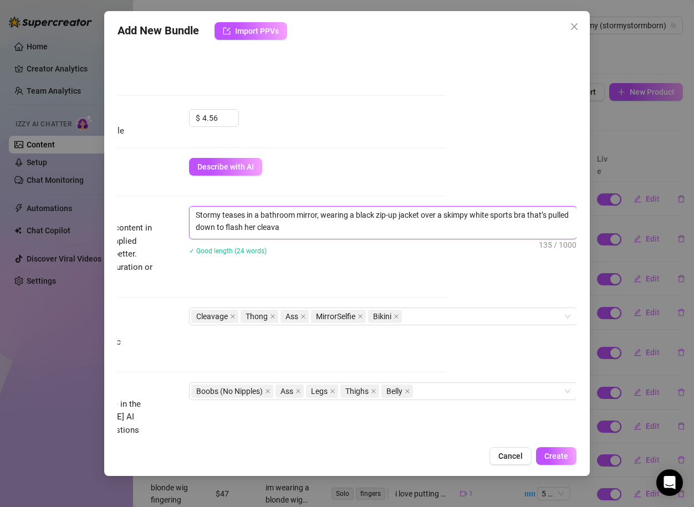
type textarea "Stormy teases in a bathroom mirror, wearing a black zip-up jacket over a skimpy…"
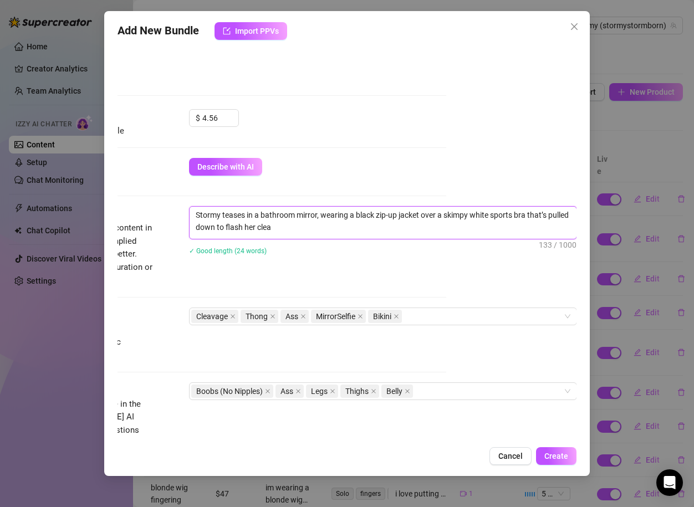
type textarea "Stormy teases in a bathroom mirror, wearing a black zip-up jacket over a skimpy…"
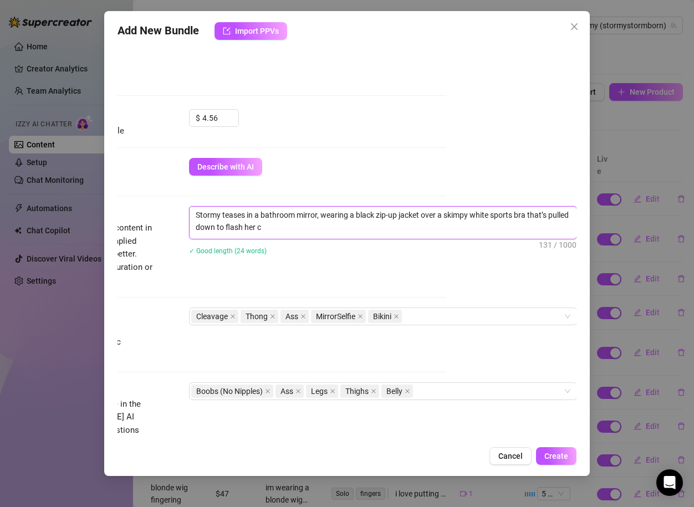
type textarea "Stormy teases in a bathroom mirror, wearing a black zip-up jacket over a skimpy…"
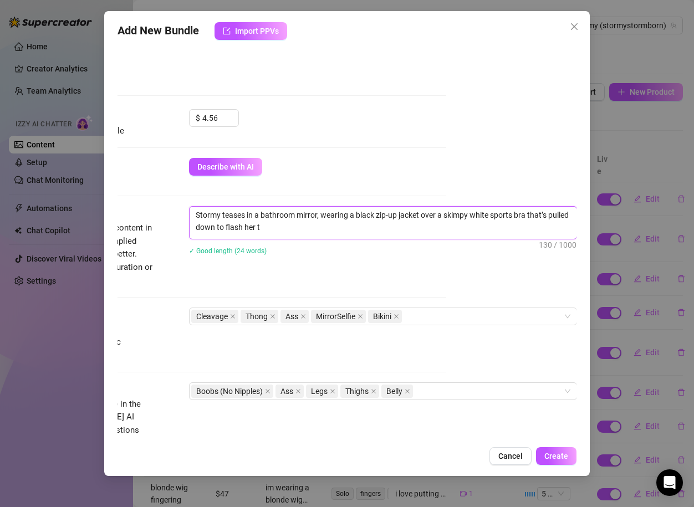
type textarea "Stormy teases in a bathroom mirror, wearing a black zip-up jacket over a skimpy…"
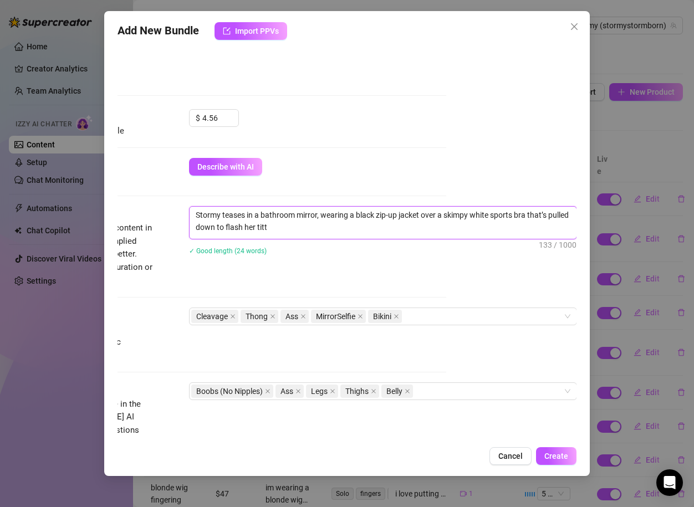
type textarea "Stormy teases in a bathroom mirror, wearing a black zip-up jacket over a skimpy…"
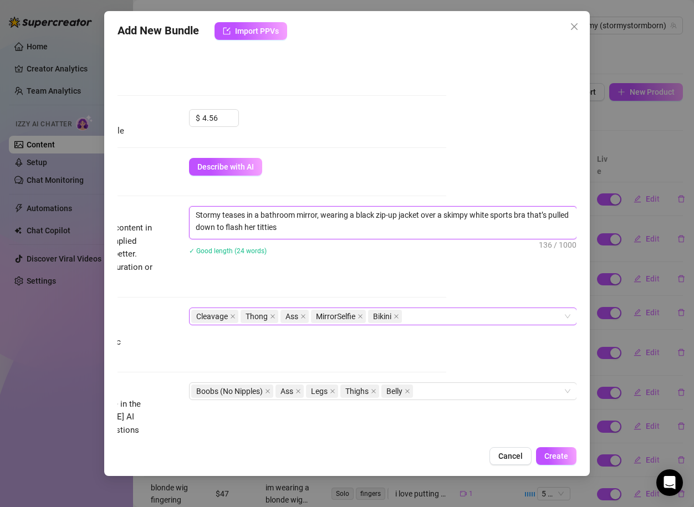
click at [422, 324] on div "Cleavage Thong Ass MirrorSelfie Bikini" at bounding box center [377, 317] width 372 height 16
type textarea "Stormy teases in a bathroom mirror, wearing a black zip-up jacket over a skimpy…"
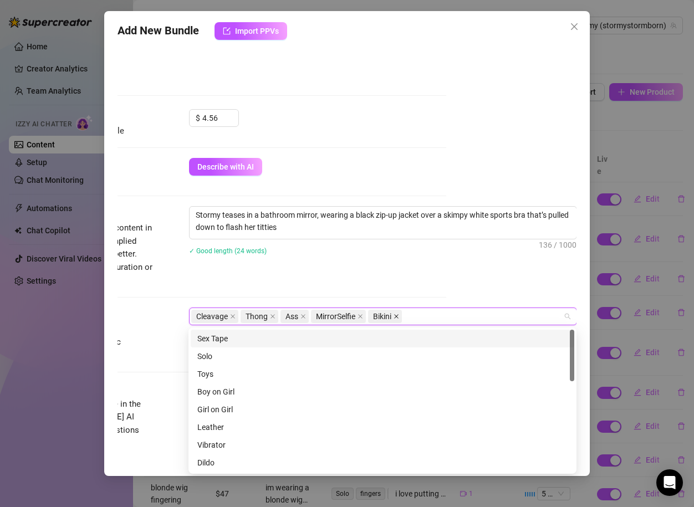
click at [395, 314] on icon "close" at bounding box center [396, 317] width 6 height 6
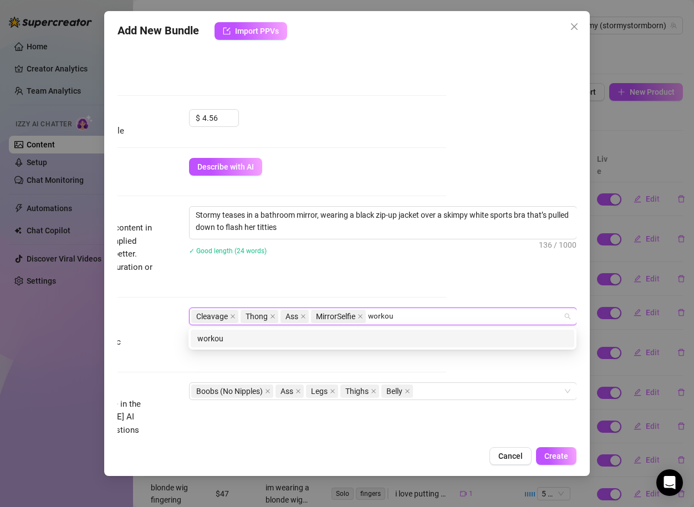
type input "workout"
type input "gyn"
type input "gym"
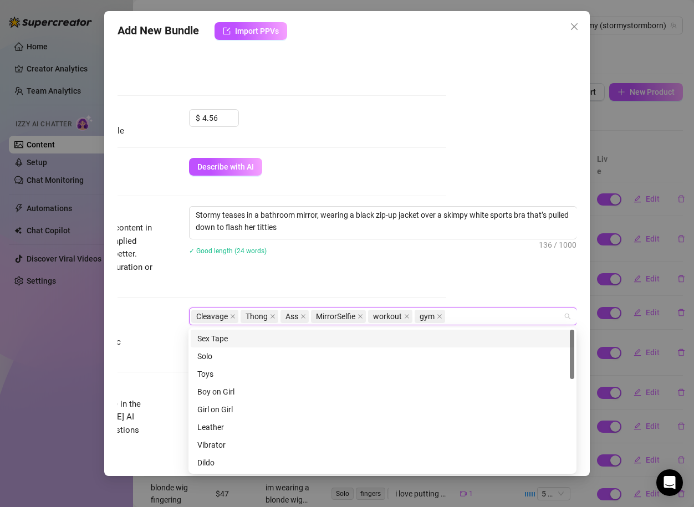
click at [351, 272] on div "Description Write a detailed description of the content in a few sentences. Avo…" at bounding box center [216, 246] width 459 height 80
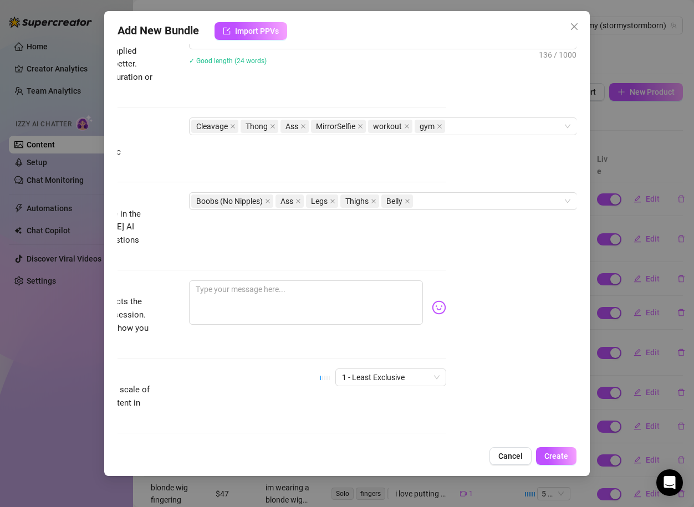
scroll to position [484, 128]
click at [438, 209] on div "Visible Body Parts Select the body parts clearly visible in the content. This h…" at bounding box center [218, 225] width 459 height 68
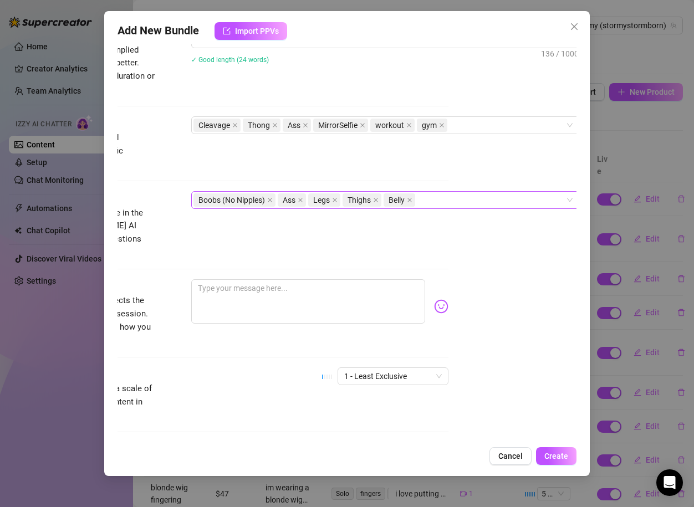
click at [438, 203] on div "Boobs (No Nipples) Ass Legs Thighs Belly" at bounding box center [379, 200] width 372 height 16
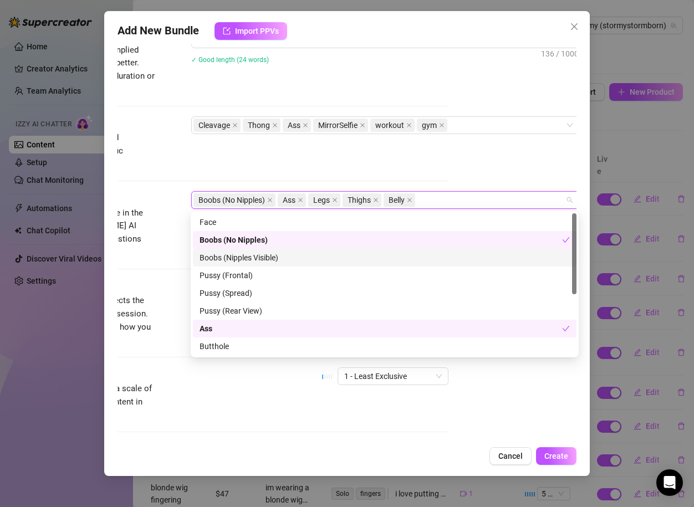
click at [270, 254] on div "Boobs (Nipples Visible)" at bounding box center [384, 258] width 370 height 12
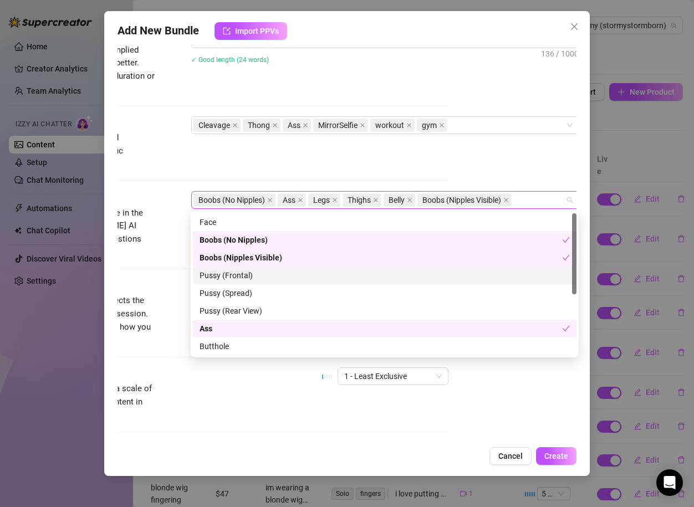
click at [173, 279] on div "Caption Example Provide a sample caption that reflects the exact style you'd us…" at bounding box center [218, 313] width 459 height 68
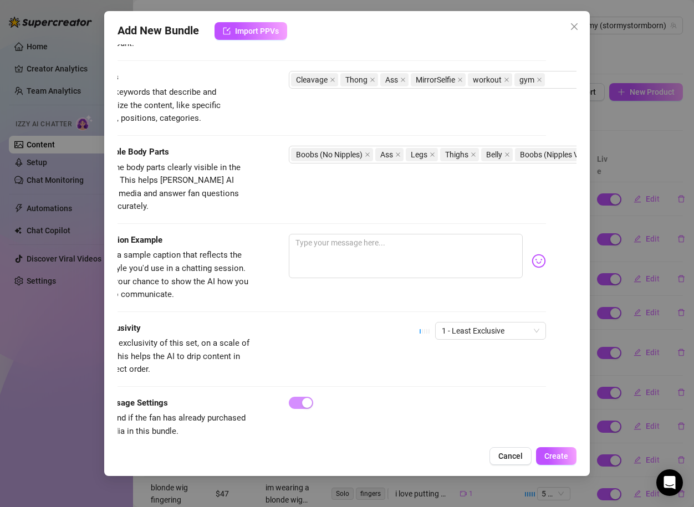
scroll to position [530, 29]
click at [305, 260] on textarea at bounding box center [407, 256] width 234 height 44
type textarea "l"
type textarea "lo"
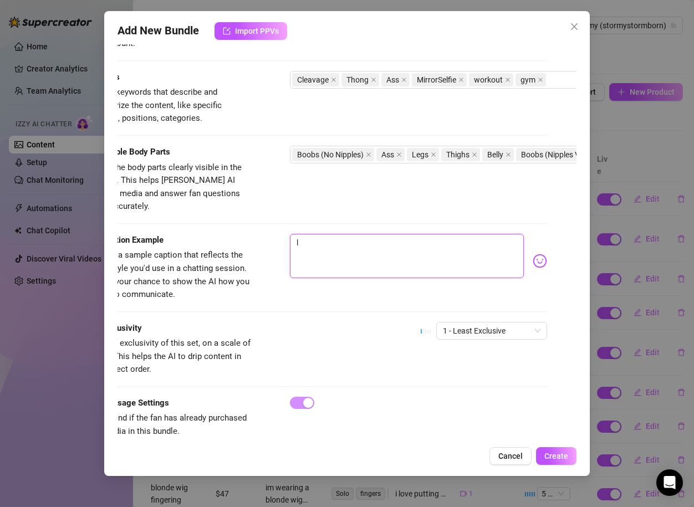
type textarea "lo"
type textarea "lol"
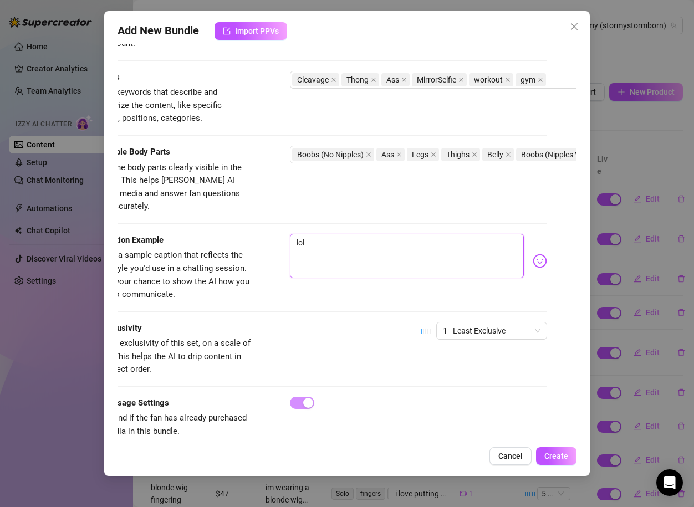
type textarea "lol d"
type textarea "lol di"
type textarea "lol did"
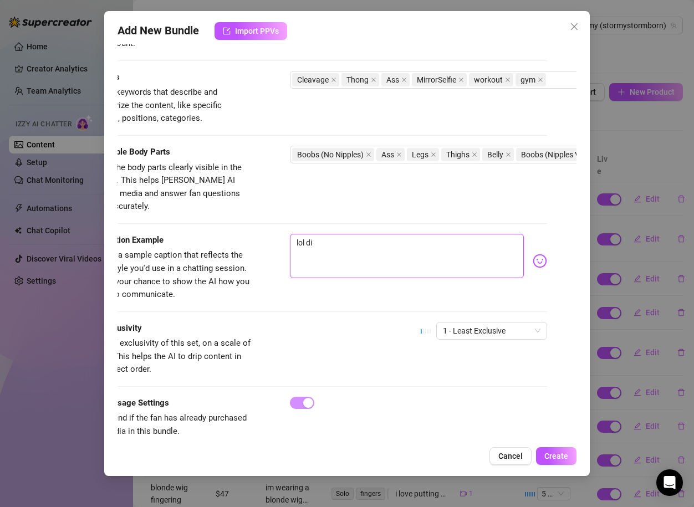
type textarea "lol did"
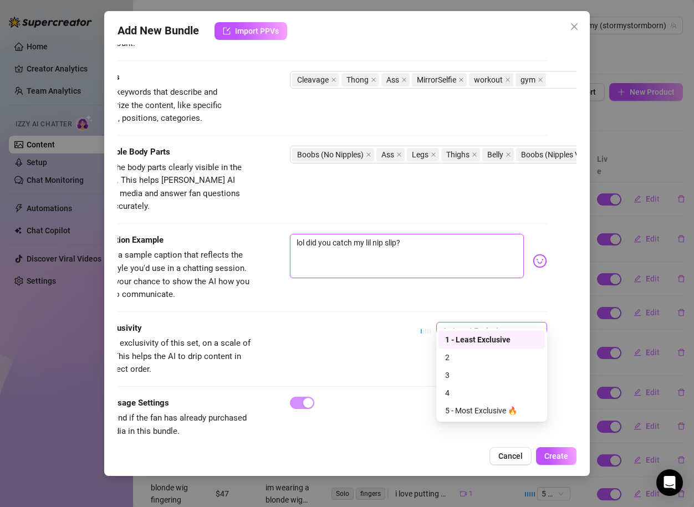
click at [462, 322] on span "1 - Least Exclusive" at bounding box center [492, 330] width 98 height 17
click at [444, 352] on div "2" at bounding box center [491, 358] width 106 height 18
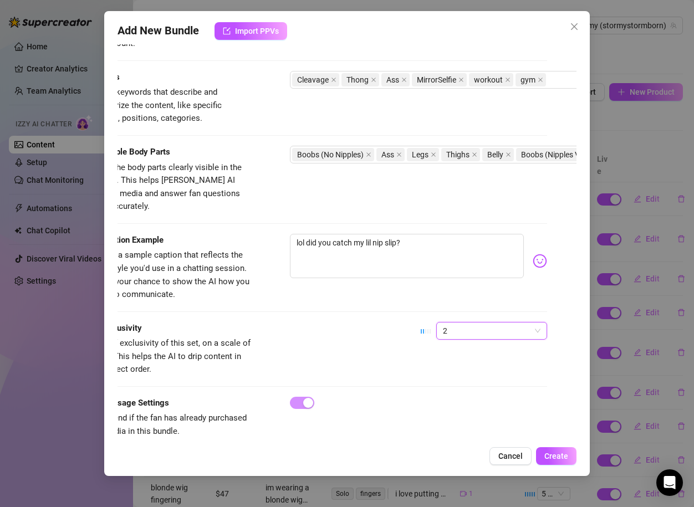
click at [392, 330] on div "Exclusivity Level of exclusivity of this set, on a scale of 1 to 5. This helps …" at bounding box center [317, 349] width 459 height 54
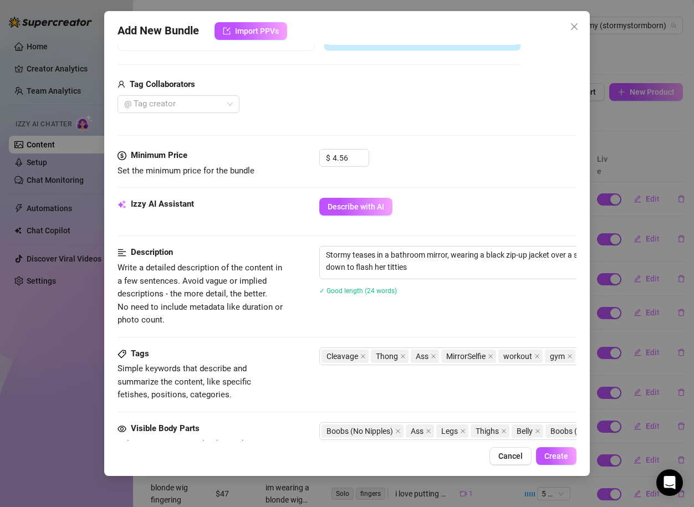
scroll to position [0, 0]
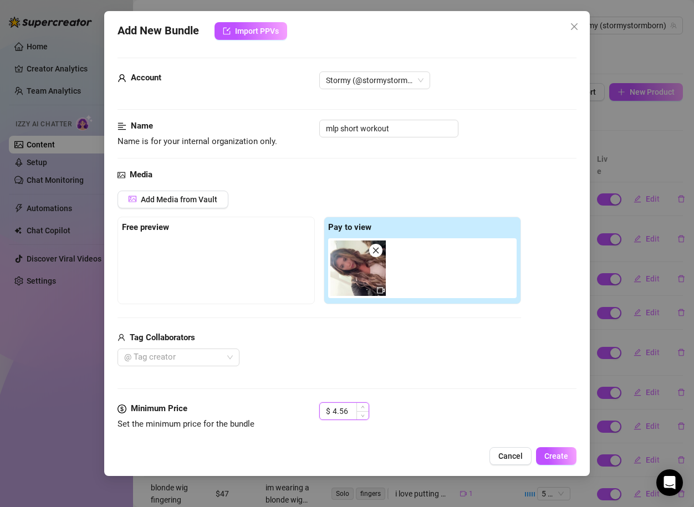
click at [336, 409] on input "4.56" at bounding box center [350, 411] width 36 height 17
click at [381, 394] on div "Media Add Media from Vault Free preview Pay to view Tag Collaborators @ Tag cre…" at bounding box center [346, 285] width 459 height 234
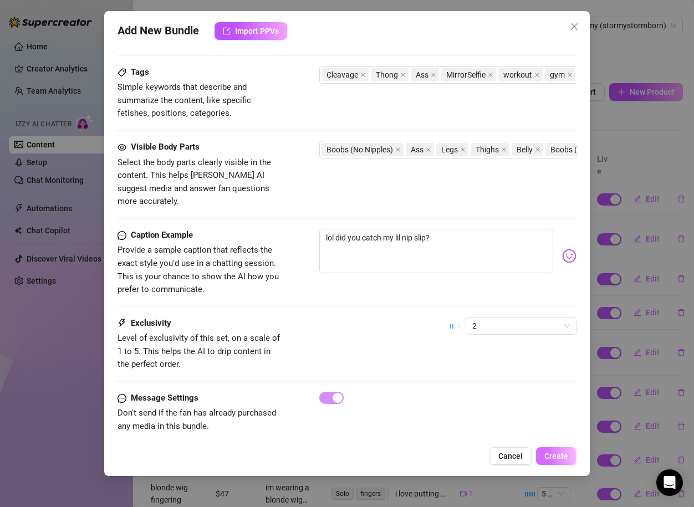
click at [539, 459] on button "Create" at bounding box center [556, 456] width 40 height 18
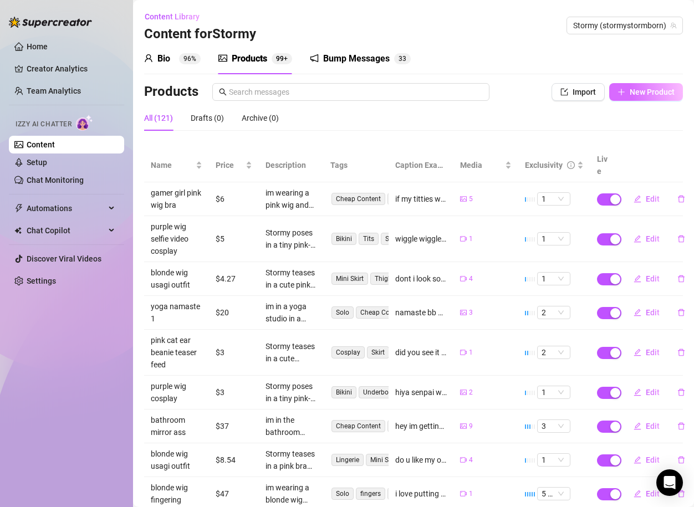
click at [629, 90] on button "New Product" at bounding box center [646, 92] width 74 height 18
click at [621, 100] on button "New Product" at bounding box center [646, 92] width 74 height 18
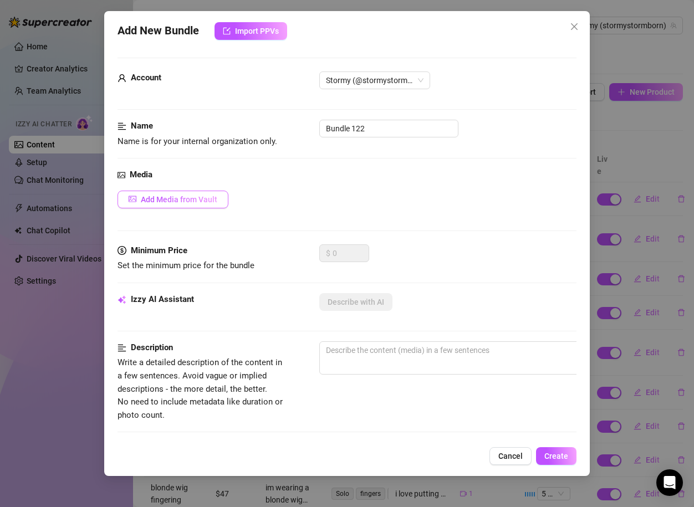
click at [210, 191] on button "Add Media from Vault" at bounding box center [172, 200] width 111 height 18
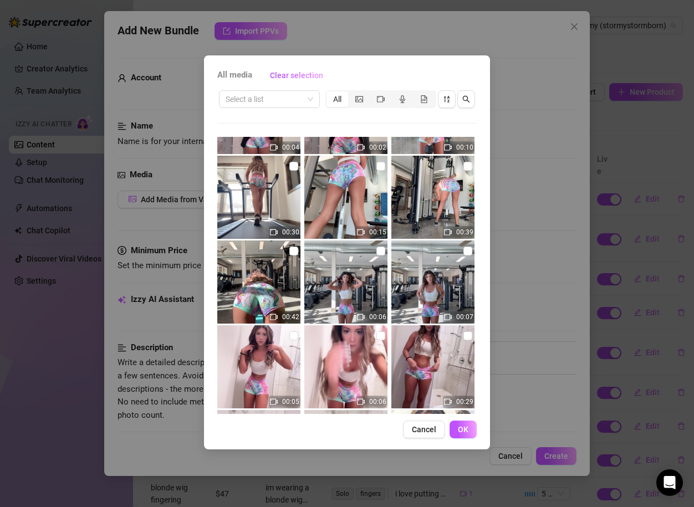
scroll to position [17011, 0]
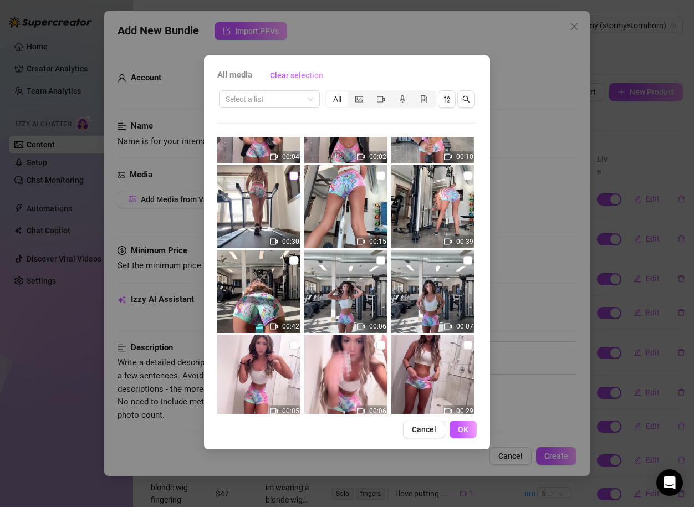
click at [290, 176] on input "checkbox" at bounding box center [293, 175] width 9 height 9
click at [378, 178] on input "checkbox" at bounding box center [380, 175] width 9 height 9
click at [295, 263] on input "checkbox" at bounding box center [293, 260] width 9 height 9
click at [460, 432] on span "OK" at bounding box center [463, 429] width 11 height 9
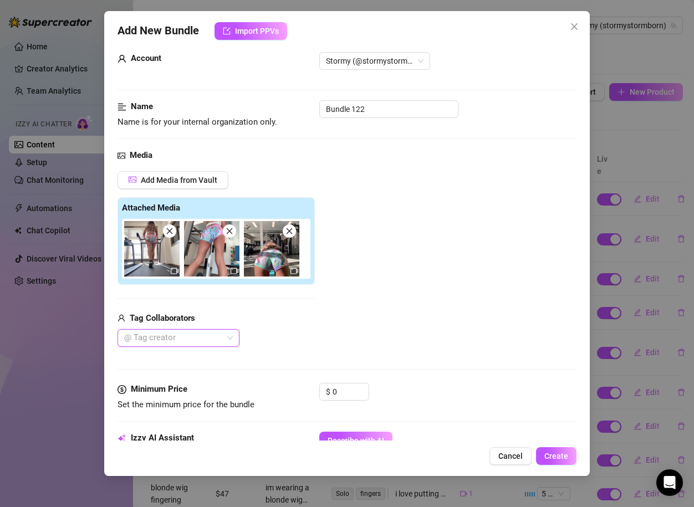
scroll to position [30, 0]
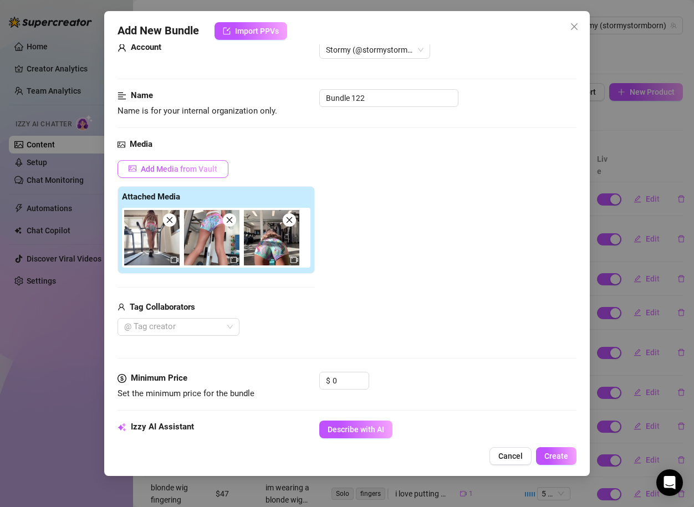
click at [209, 167] on span "Add Media from Vault" at bounding box center [179, 169] width 76 height 9
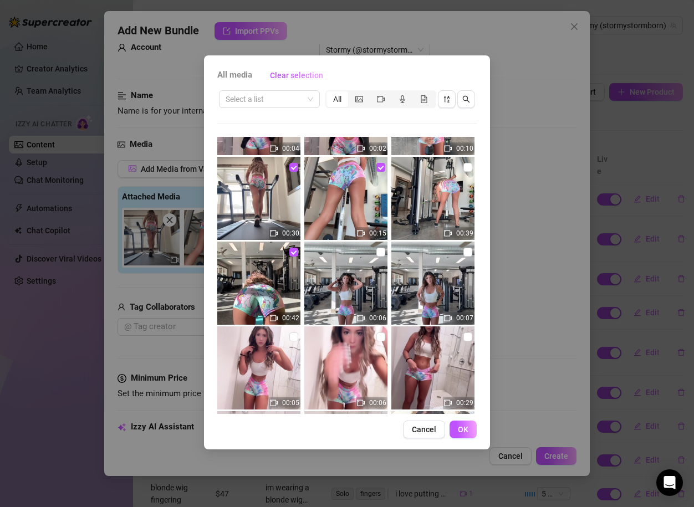
scroll to position [17066, 0]
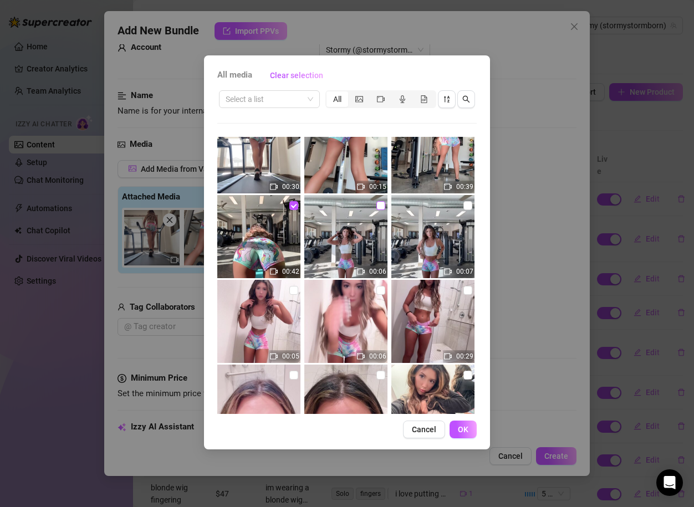
click at [383, 202] on input "checkbox" at bounding box center [380, 205] width 9 height 9
click at [462, 434] on button "OK" at bounding box center [462, 430] width 27 height 18
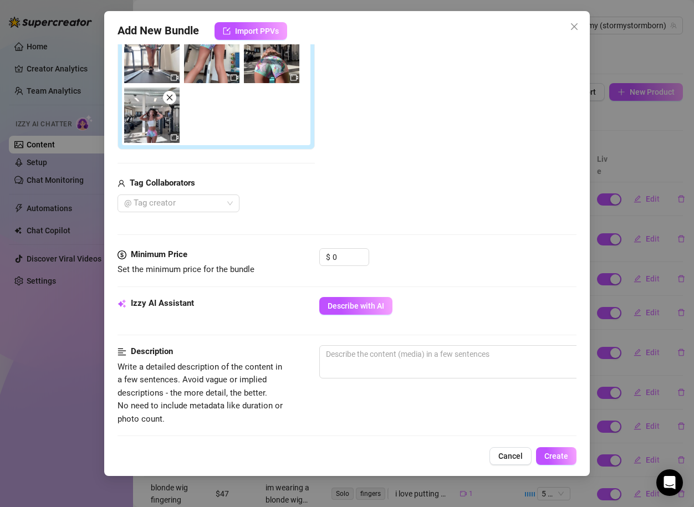
scroll to position [235, 0]
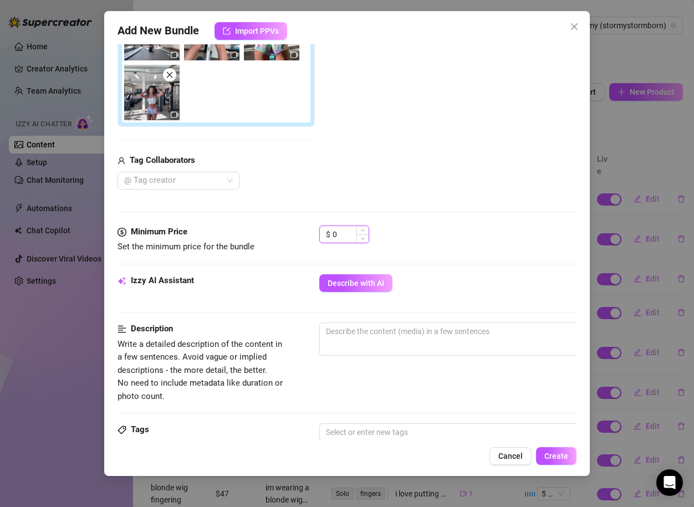
click at [340, 237] on input "0" at bounding box center [350, 234] width 36 height 17
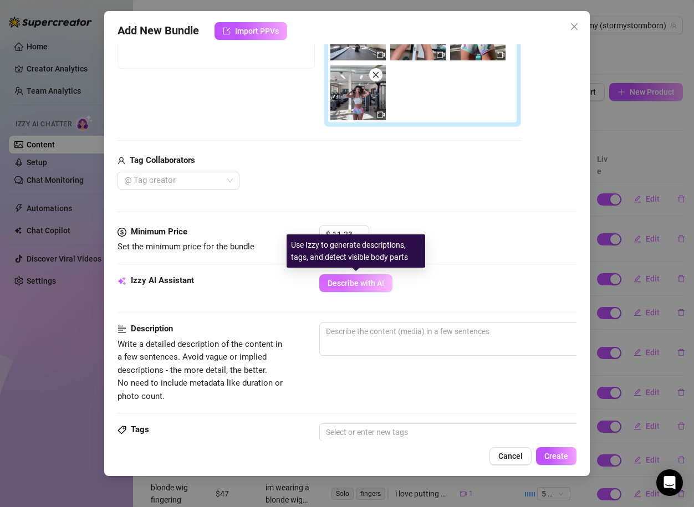
click at [367, 275] on button "Describe with AI" at bounding box center [355, 283] width 73 height 18
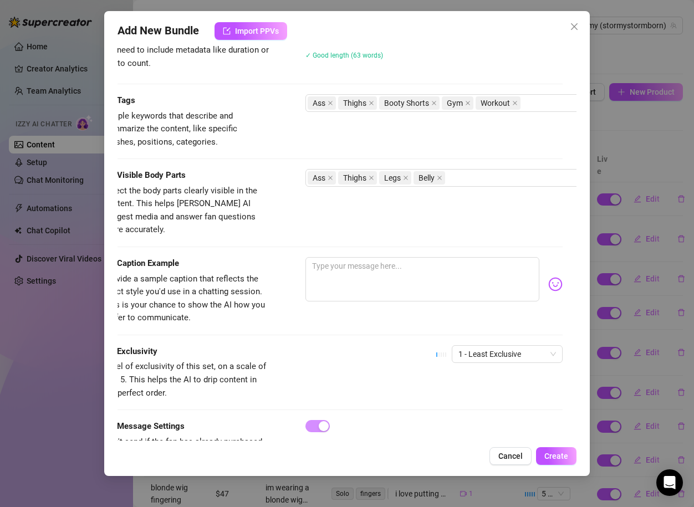
scroll to position [572, 2]
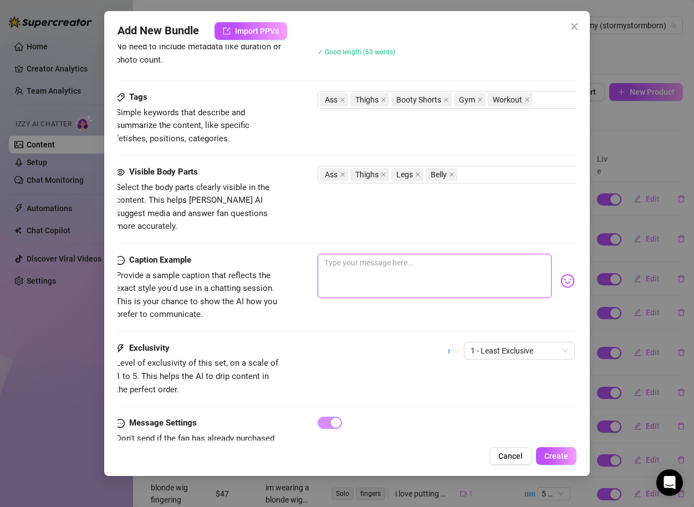
click at [388, 267] on textarea at bounding box center [434, 276] width 234 height 44
click at [475, 342] on span "1 - Least Exclusive" at bounding box center [519, 350] width 98 height 17
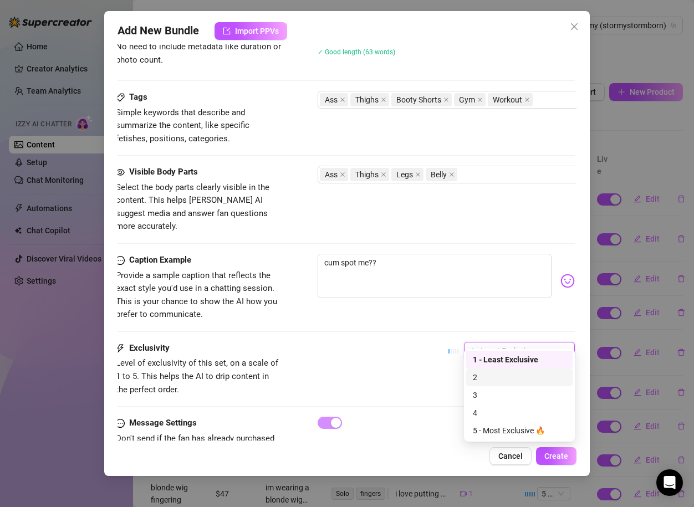
click at [474, 381] on div "2" at bounding box center [519, 377] width 93 height 12
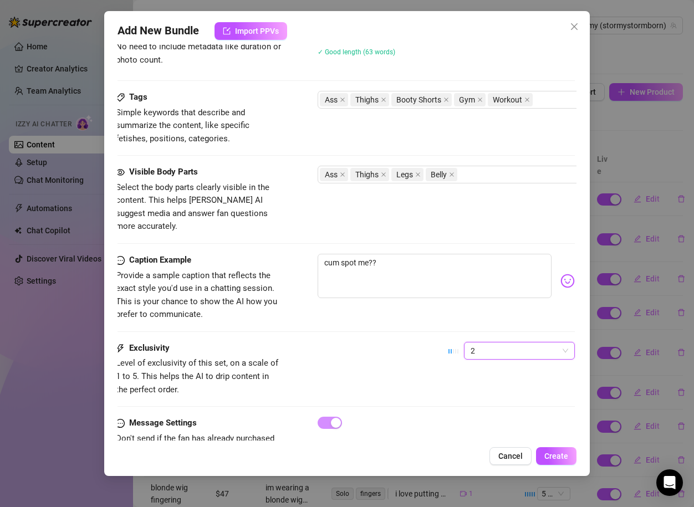
click at [405, 372] on div "Exclusivity Level of exclusivity of this set, on a scale of 1 to 5. This helps …" at bounding box center [345, 369] width 459 height 54
click at [543, 456] on button "Create" at bounding box center [556, 456] width 40 height 18
